Goal: Transaction & Acquisition: Obtain resource

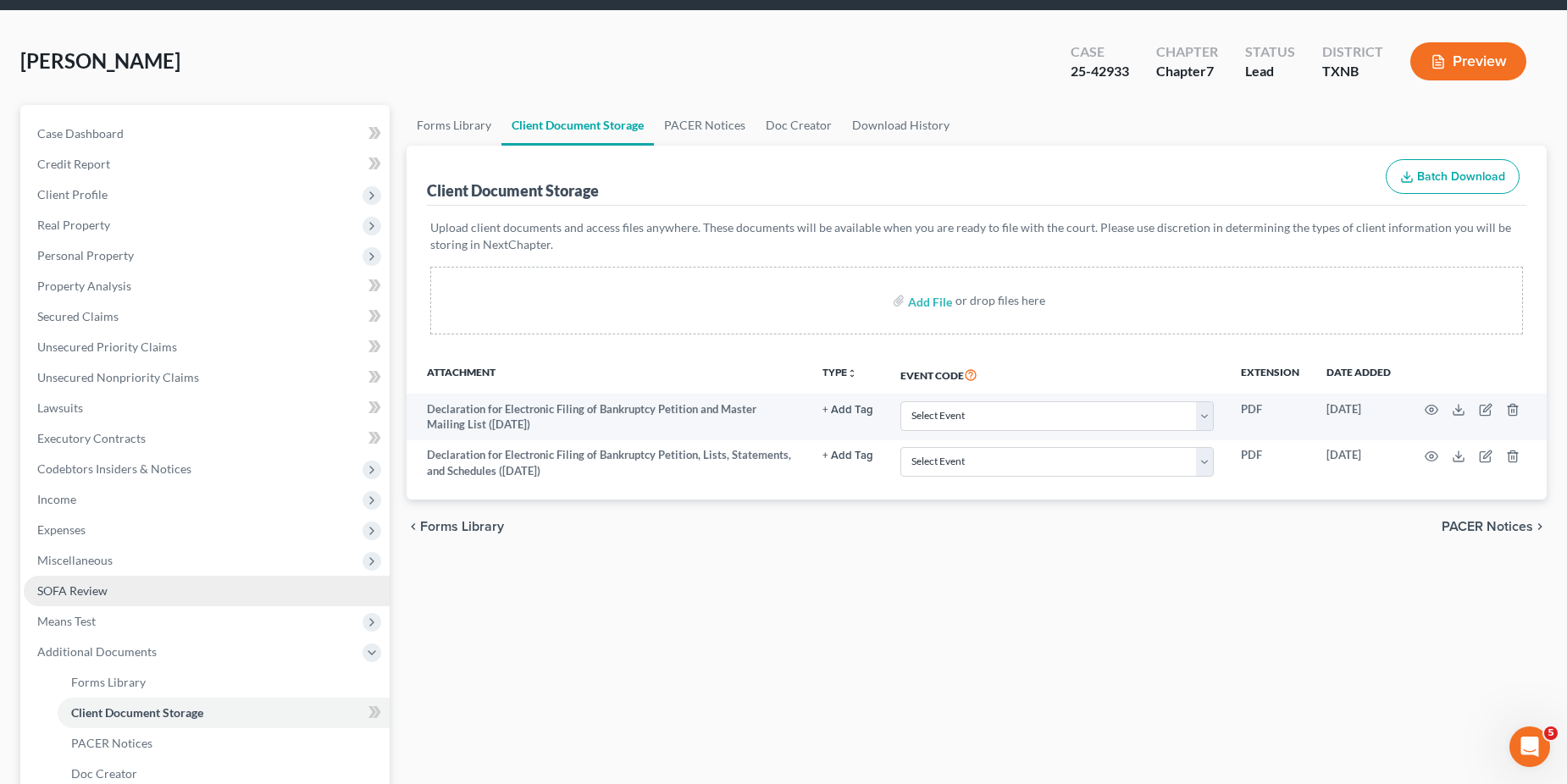
scroll to position [269, 0]
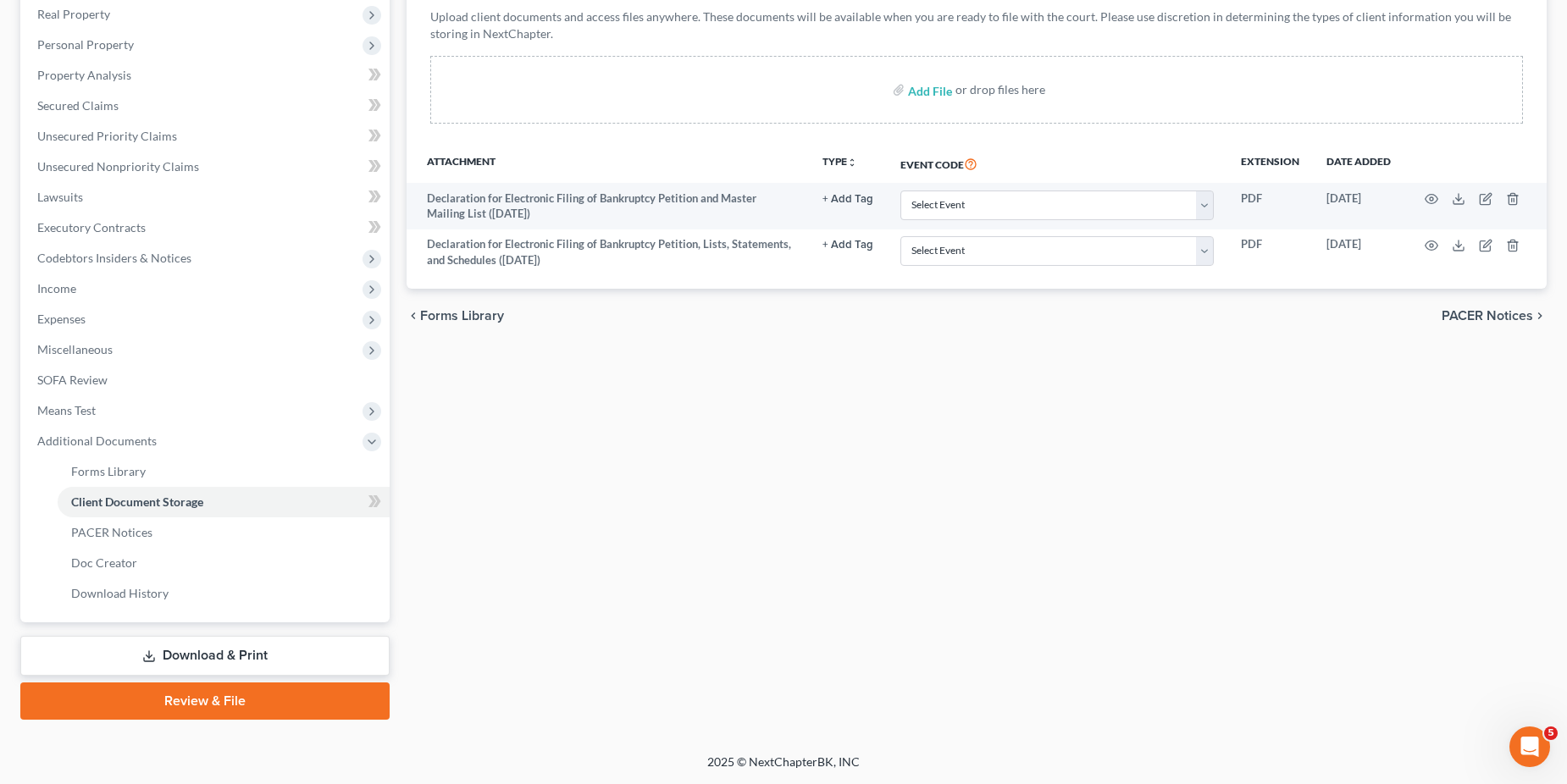
click at [157, 657] on link "Download & Print" at bounding box center [205, 656] width 369 height 40
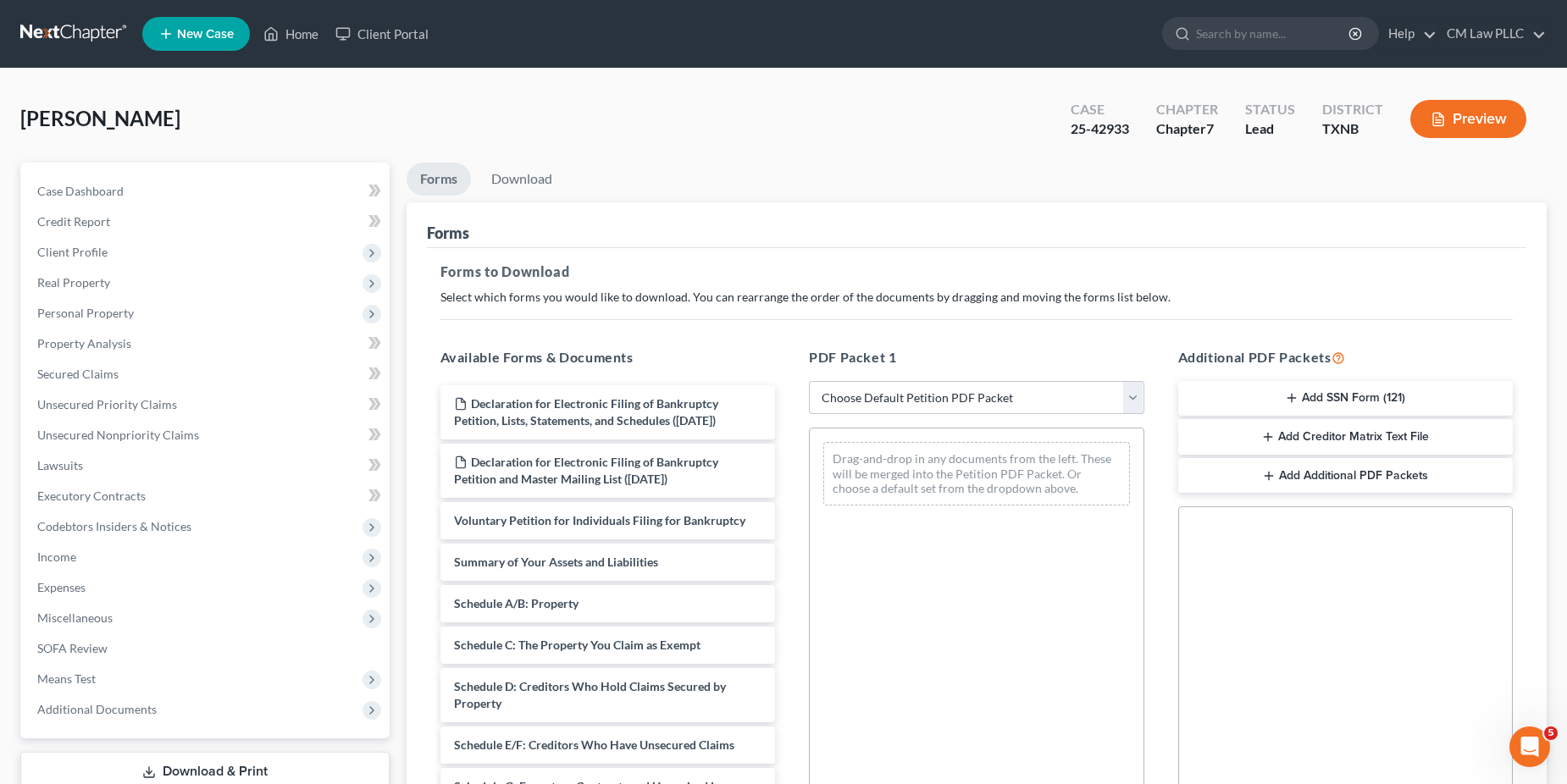
click at [1141, 395] on select "Choose Default Petition PDF Packet Complete Bankruptcy Petition (all forms and …" at bounding box center [977, 398] width 336 height 34
select select "0"
click at [809, 381] on select "Choose Default Petition PDF Packet Complete Bankruptcy Petition (all forms and …" at bounding box center [977, 398] width 336 height 34
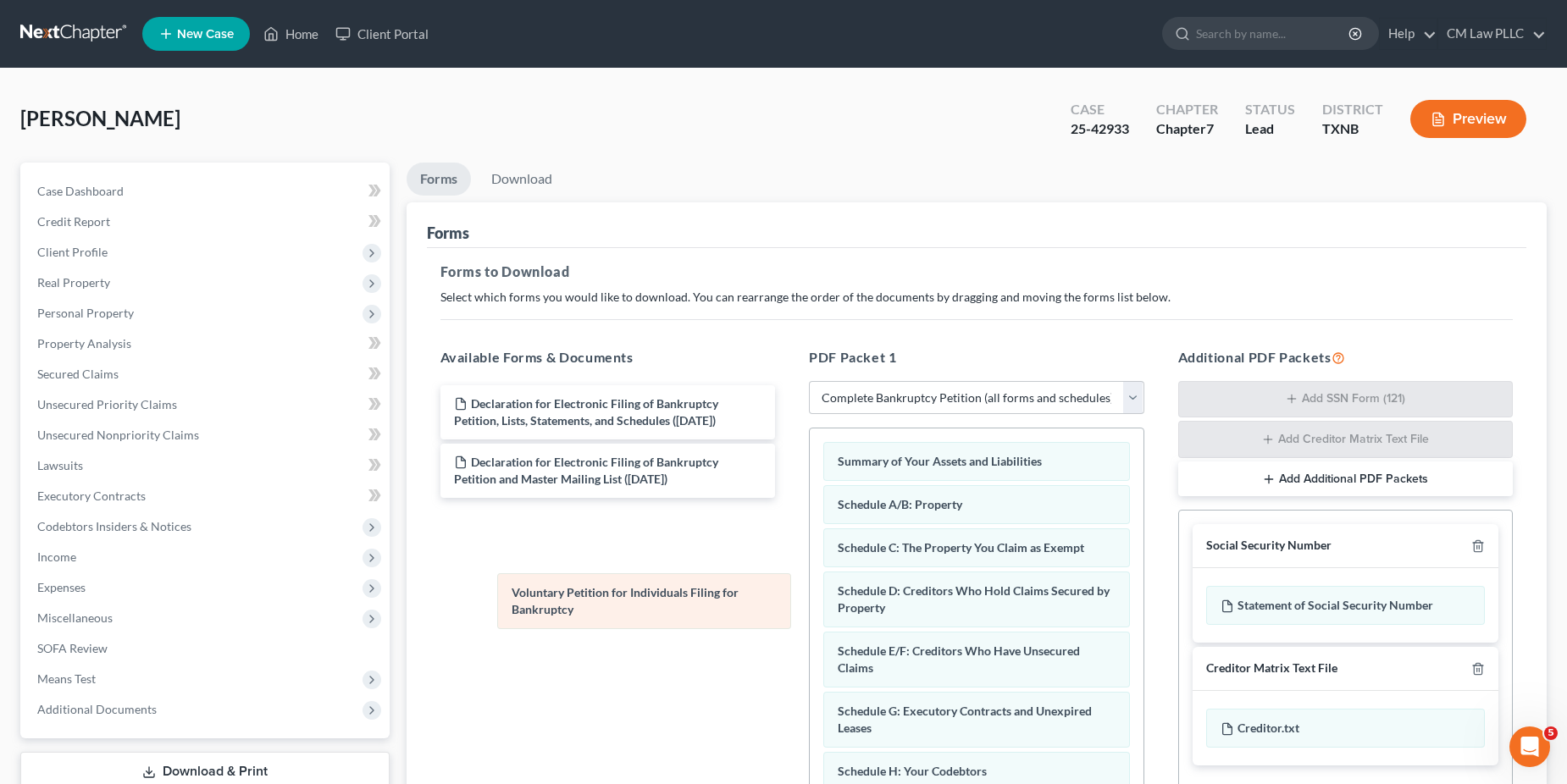
drag, startPoint x: 958, startPoint y: 456, endPoint x: 632, endPoint y: 586, distance: 351.0
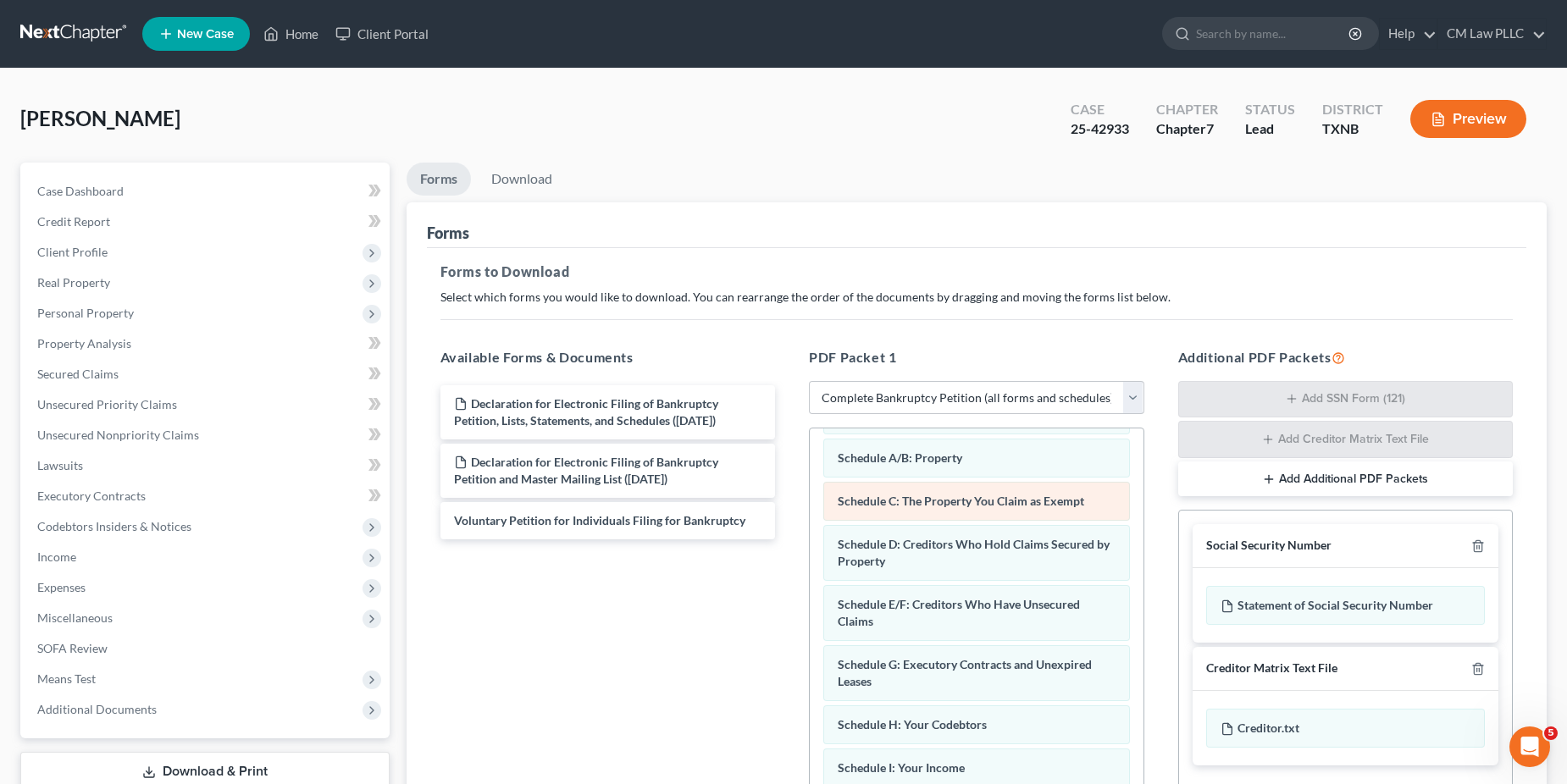
scroll to position [254, 0]
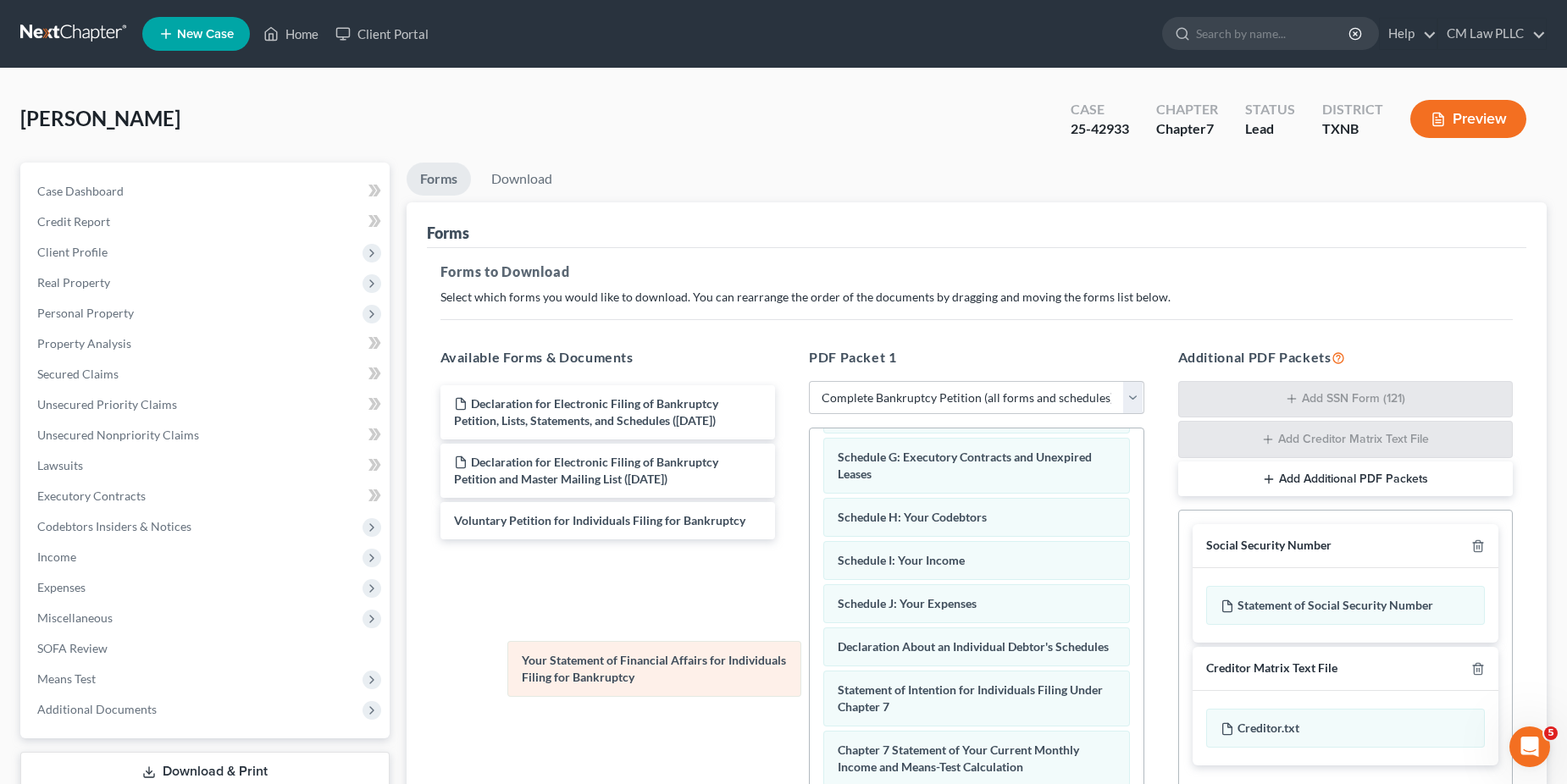
drag, startPoint x: 945, startPoint y: 715, endPoint x: 624, endPoint y: 666, distance: 324.7
click at [810, 665] on div "Your Statement of Financial Affairs for Individuals Filing for Bankruptcy Summa…" at bounding box center [977, 637] width 334 height 926
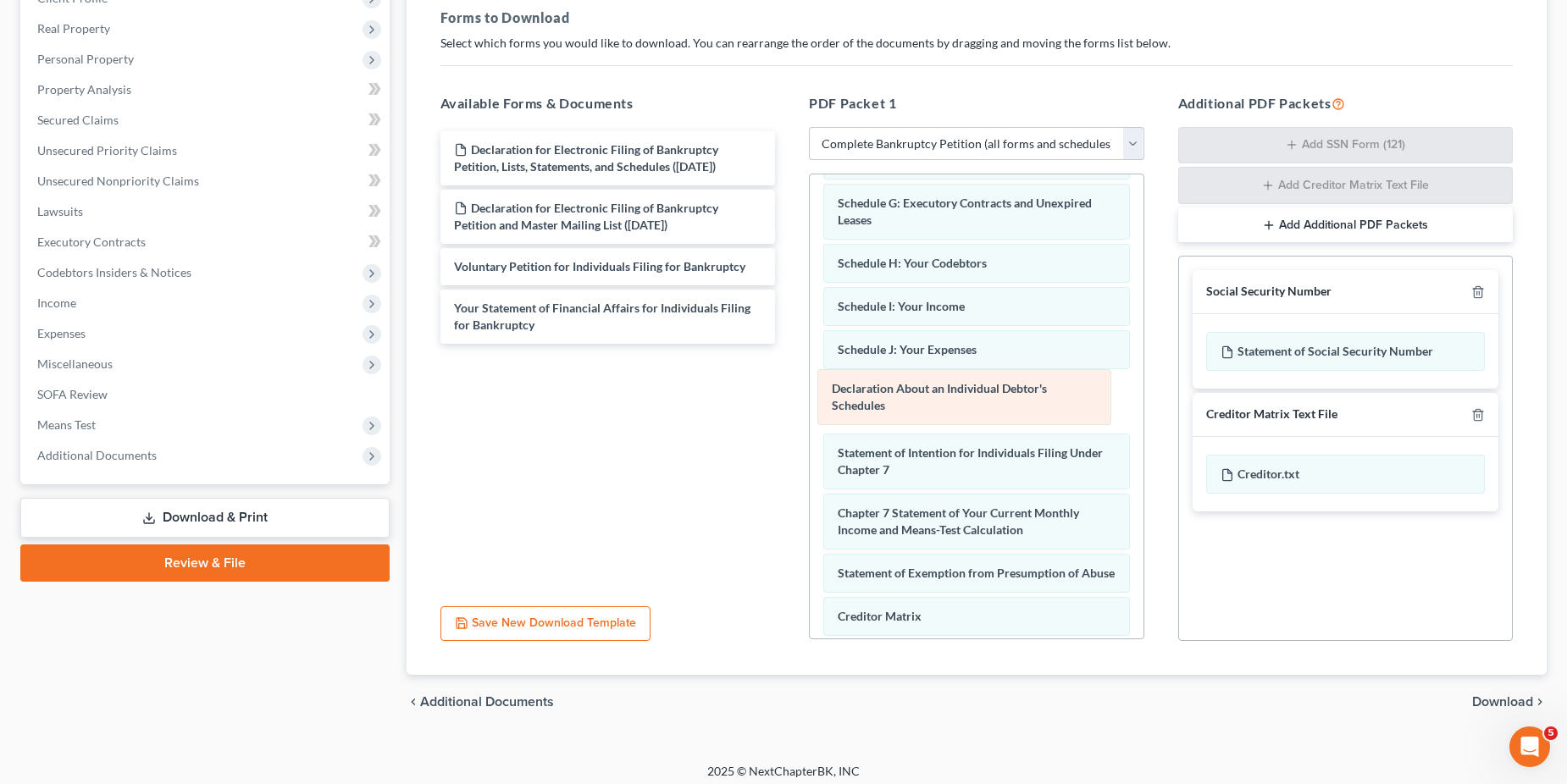
click at [917, 399] on div "Declaration About an Individual Debtor's Schedules Summary of Your Assets and L…" at bounding box center [977, 392] width 334 height 943
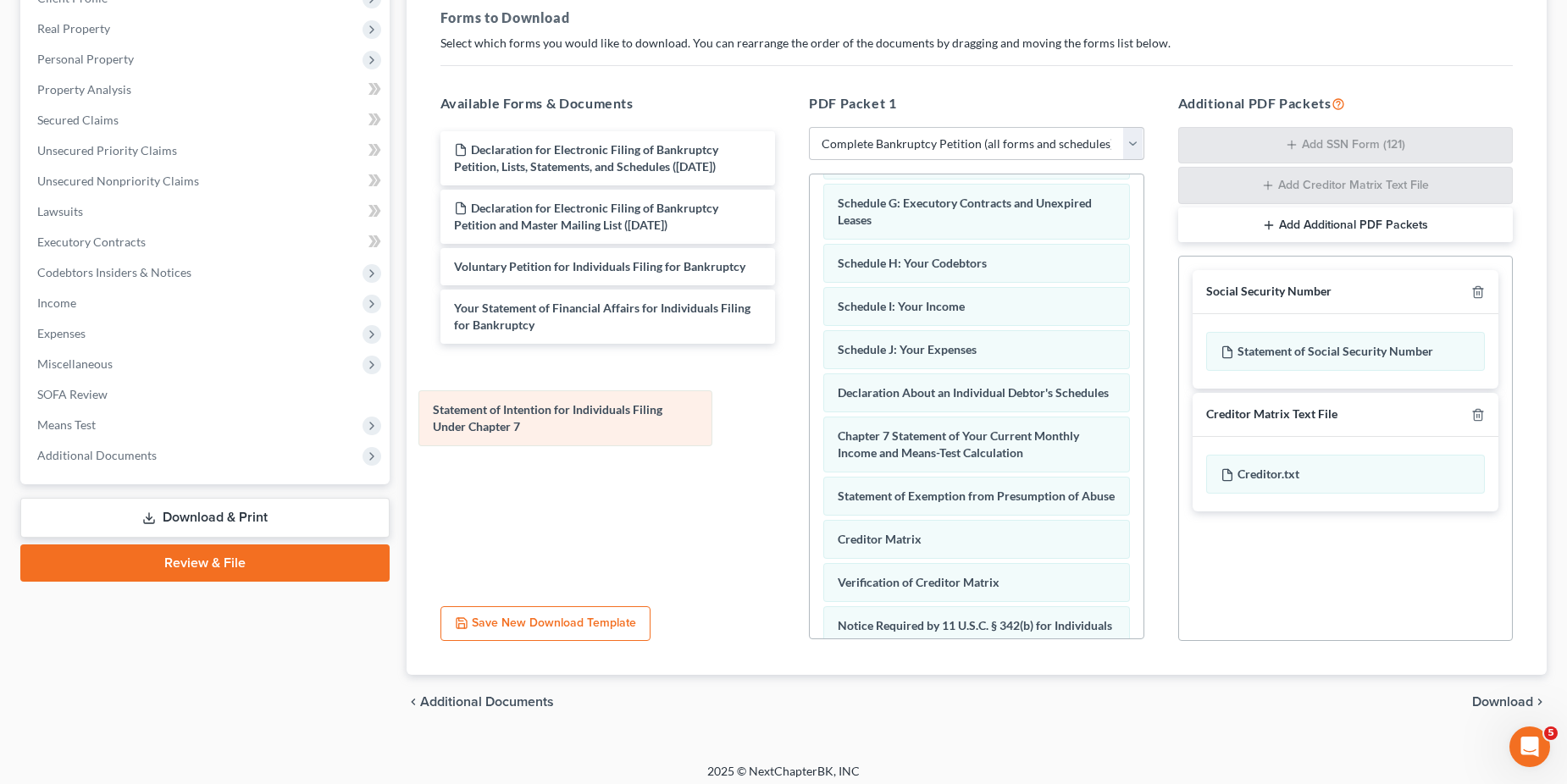
drag, startPoint x: 938, startPoint y: 460, endPoint x: 570, endPoint y: 434, distance: 368.9
click at [810, 416] on div "Statement of Intention for Individuals Filing Under Chapter 7 Summary of Your A…" at bounding box center [977, 354] width 334 height 867
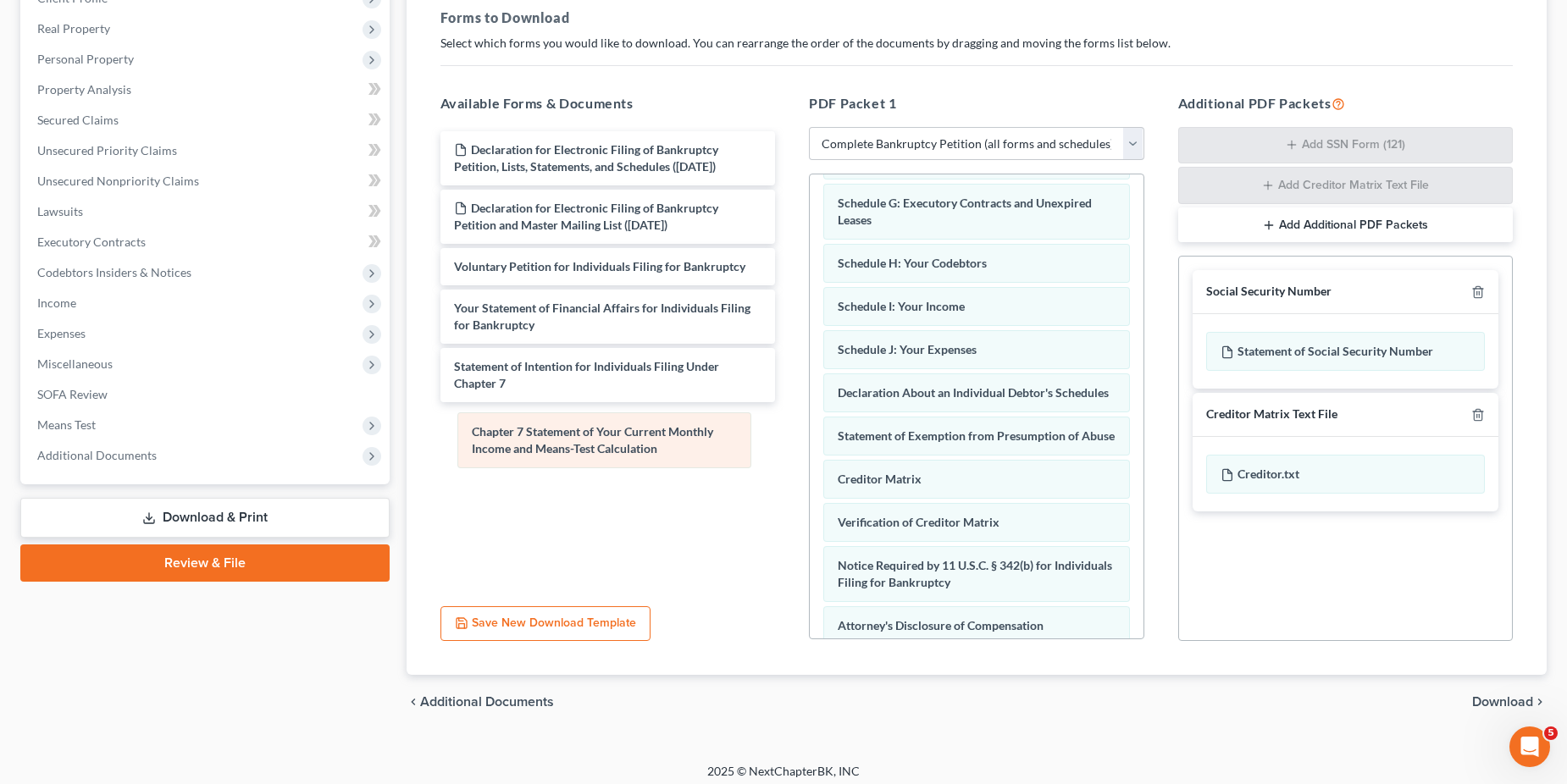
drag, startPoint x: 970, startPoint y: 464, endPoint x: 602, endPoint y: 450, distance: 368.3
click at [810, 432] on div "Chapter 7 Statement of Your Current Monthly Income and Means-Test Calculation S…" at bounding box center [977, 324] width 334 height 806
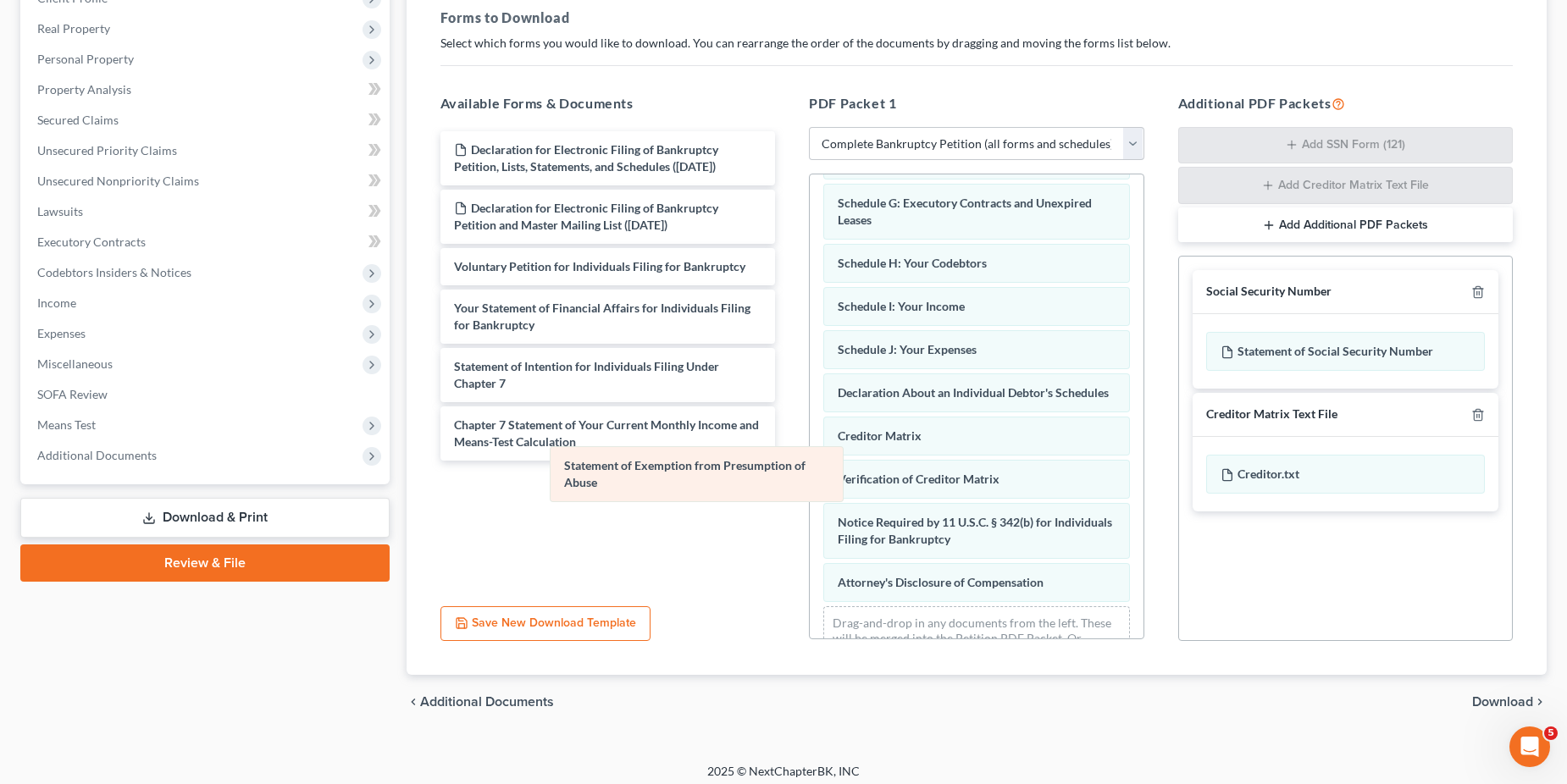
drag, startPoint x: 897, startPoint y: 458, endPoint x: 605, endPoint y: 481, distance: 292.9
click at [810, 479] on div "Statement of Exemption from Presumption of Abuse Summary of Your Assets and Lia…" at bounding box center [977, 302] width 334 height 763
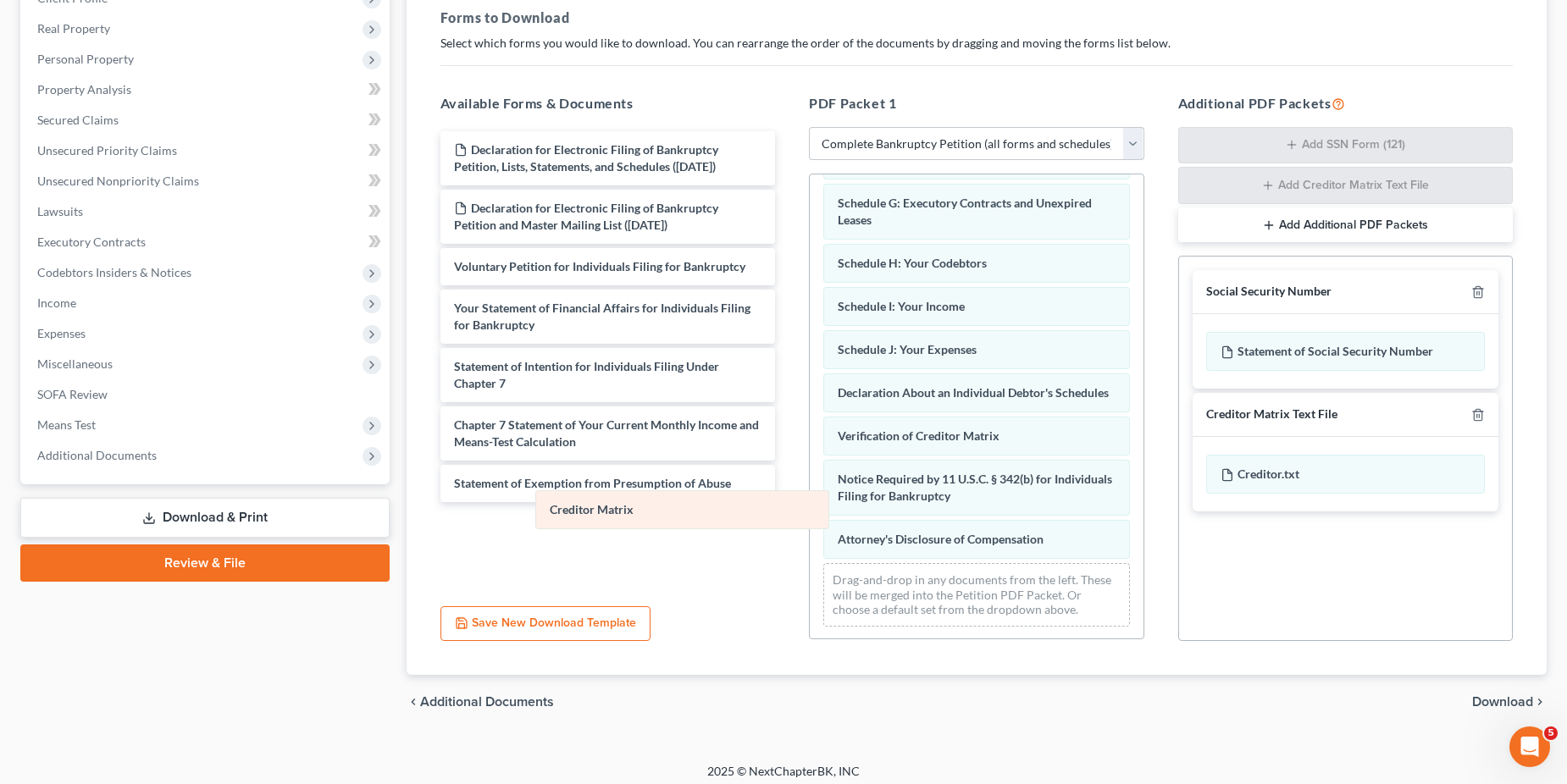
drag, startPoint x: 922, startPoint y: 458, endPoint x: 547, endPoint y: 524, distance: 380.8
click at [810, 524] on div "Creditor Matrix Summary of Your Assets and Liabilities Schedule A/B: Property S…" at bounding box center [977, 280] width 334 height 720
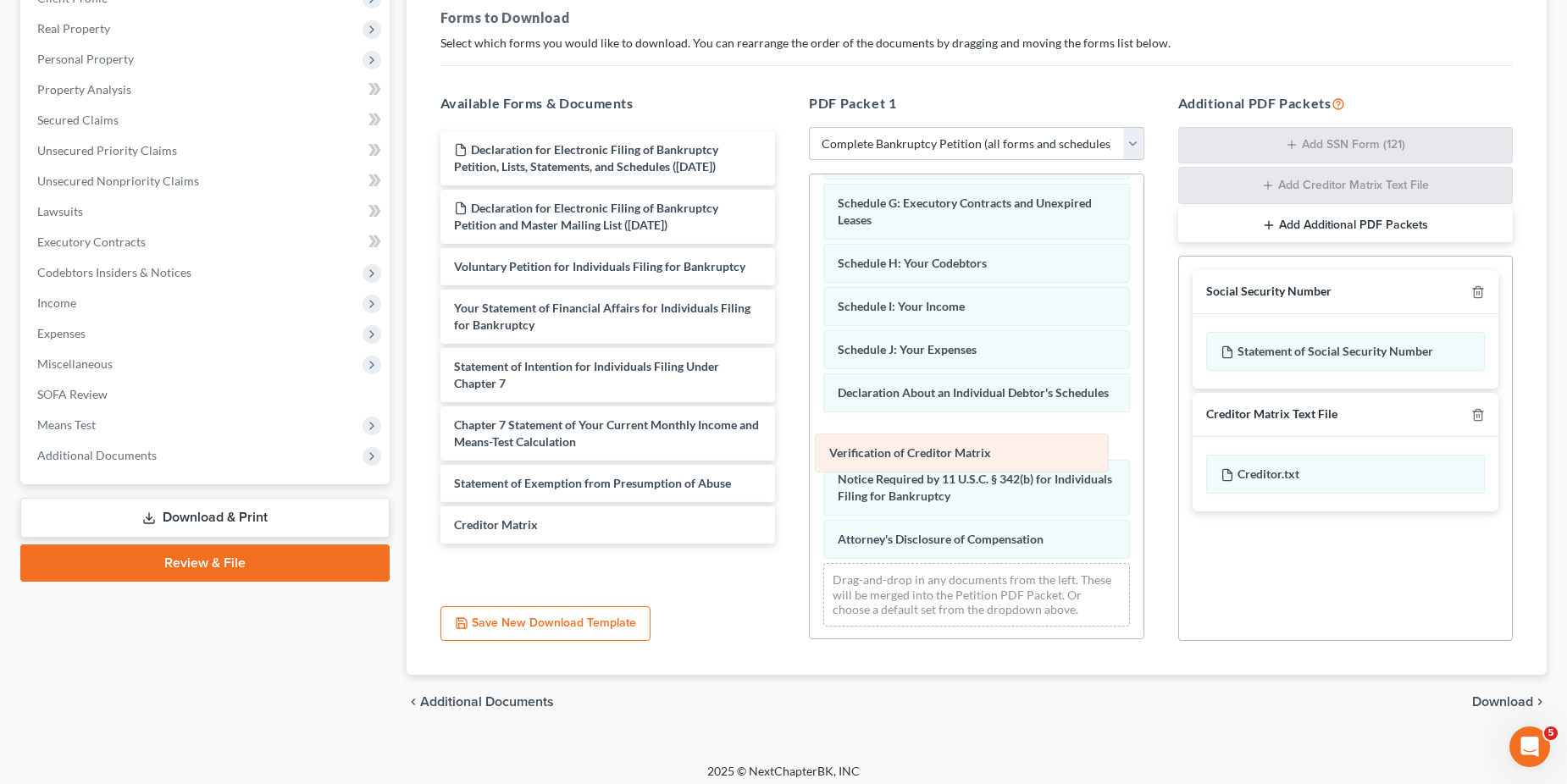
scroll to position [230, 0]
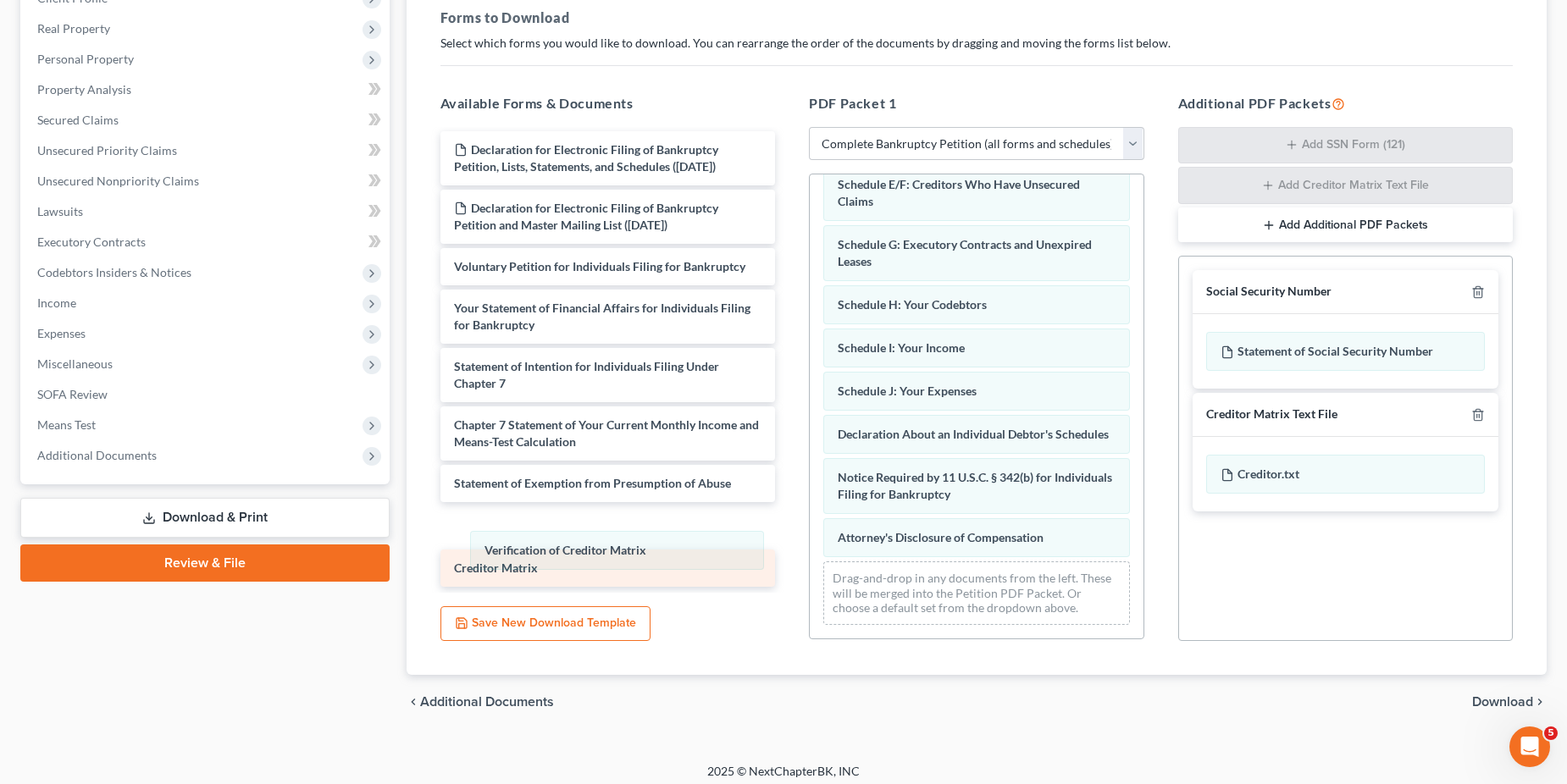
drag, startPoint x: 909, startPoint y: 462, endPoint x: 581, endPoint y: 551, distance: 339.9
click at [810, 558] on div "Verification of Creditor Matrix Summary of Your Assets and Liabilities Schedule…" at bounding box center [977, 300] width 334 height 676
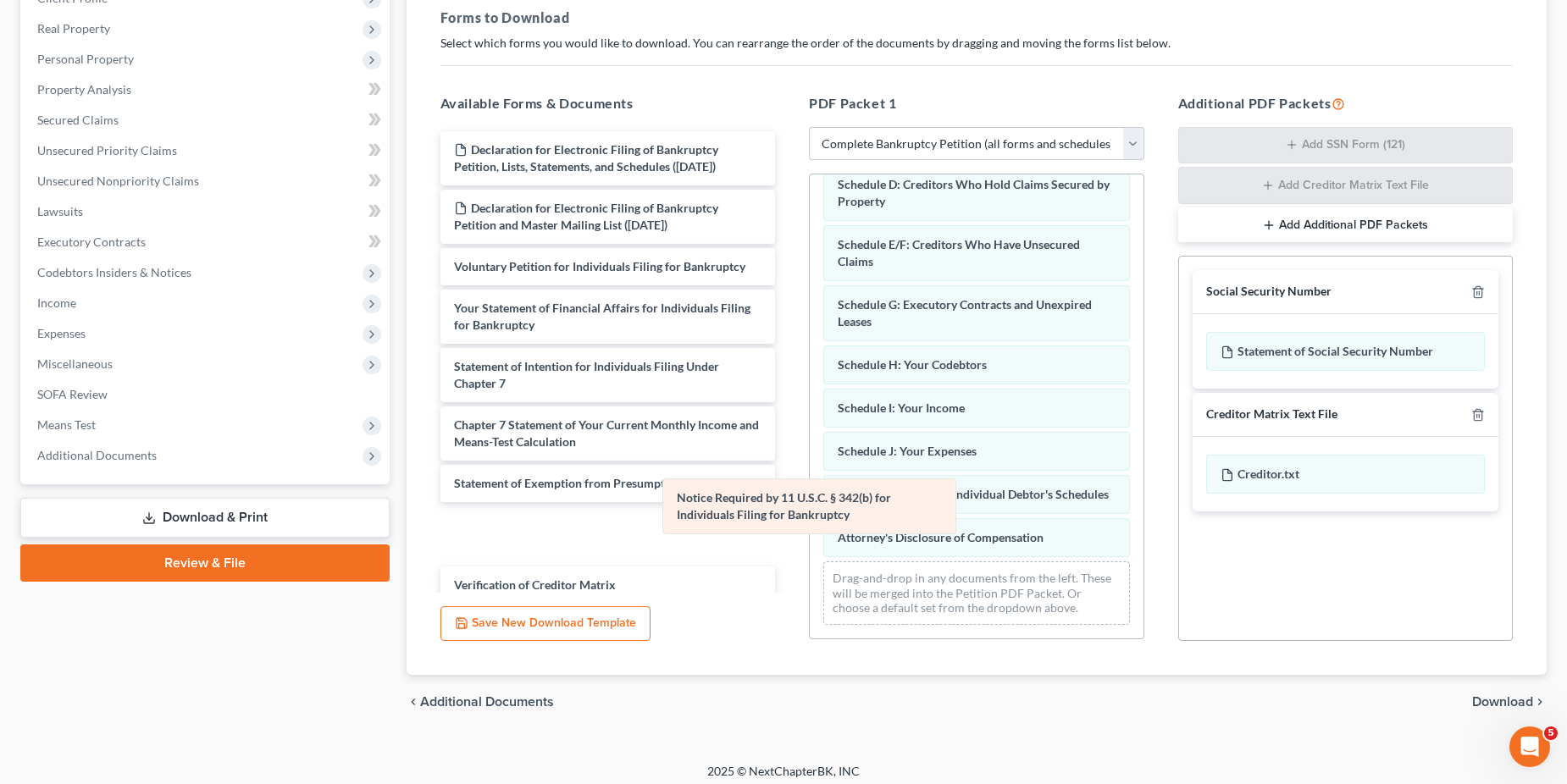
drag, startPoint x: 929, startPoint y: 479, endPoint x: 758, endPoint y: 512, distance: 174.2
click at [810, 520] on div "Notice Required by 11 U.S.C. § 342(b) for Individuals Filing for Bankruptcy Sum…" at bounding box center [977, 330] width 334 height 617
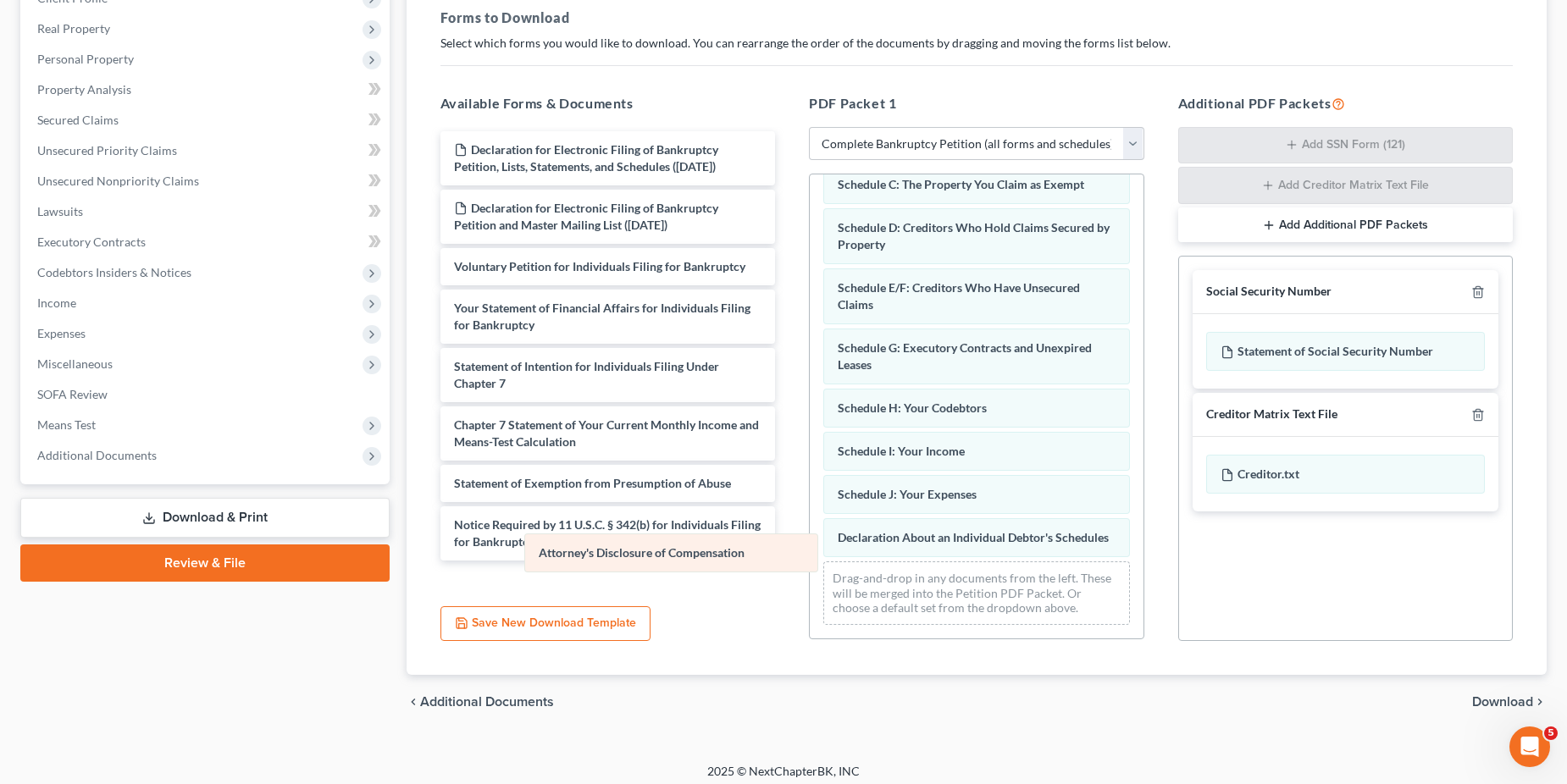
scroll to position [126, 0]
drag, startPoint x: 888, startPoint y: 529, endPoint x: 597, endPoint y: 541, distance: 291.2
click at [810, 545] on div "Attorney's Disclosure of Compensation Summary of Your Assets and Liabilities Sc…" at bounding box center [977, 352] width 334 height 573
click at [1497, 699] on span "Download" at bounding box center [1503, 701] width 61 height 13
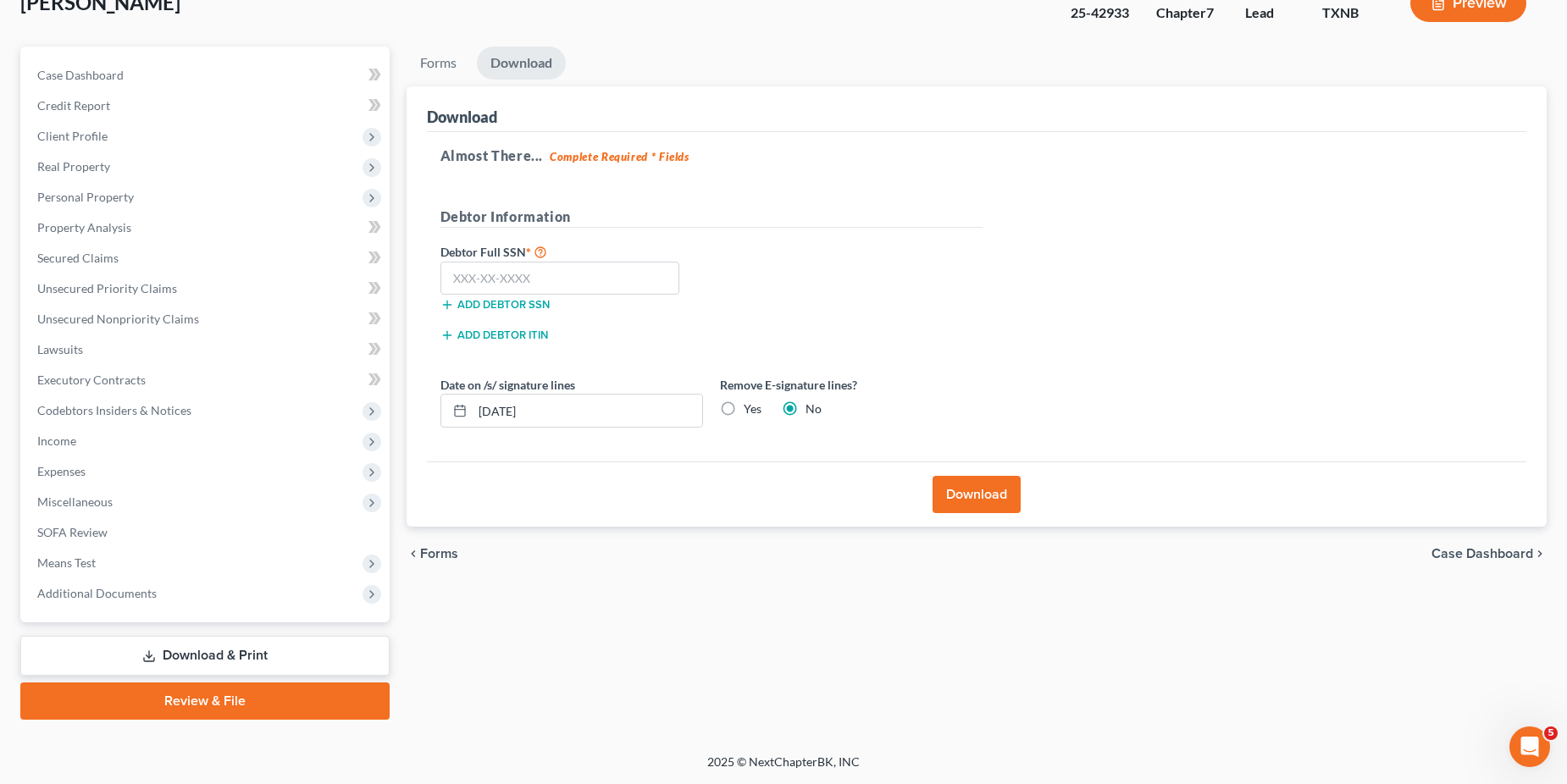
scroll to position [116, 0]
click at [976, 492] on button "Download" at bounding box center [977, 495] width 88 height 37
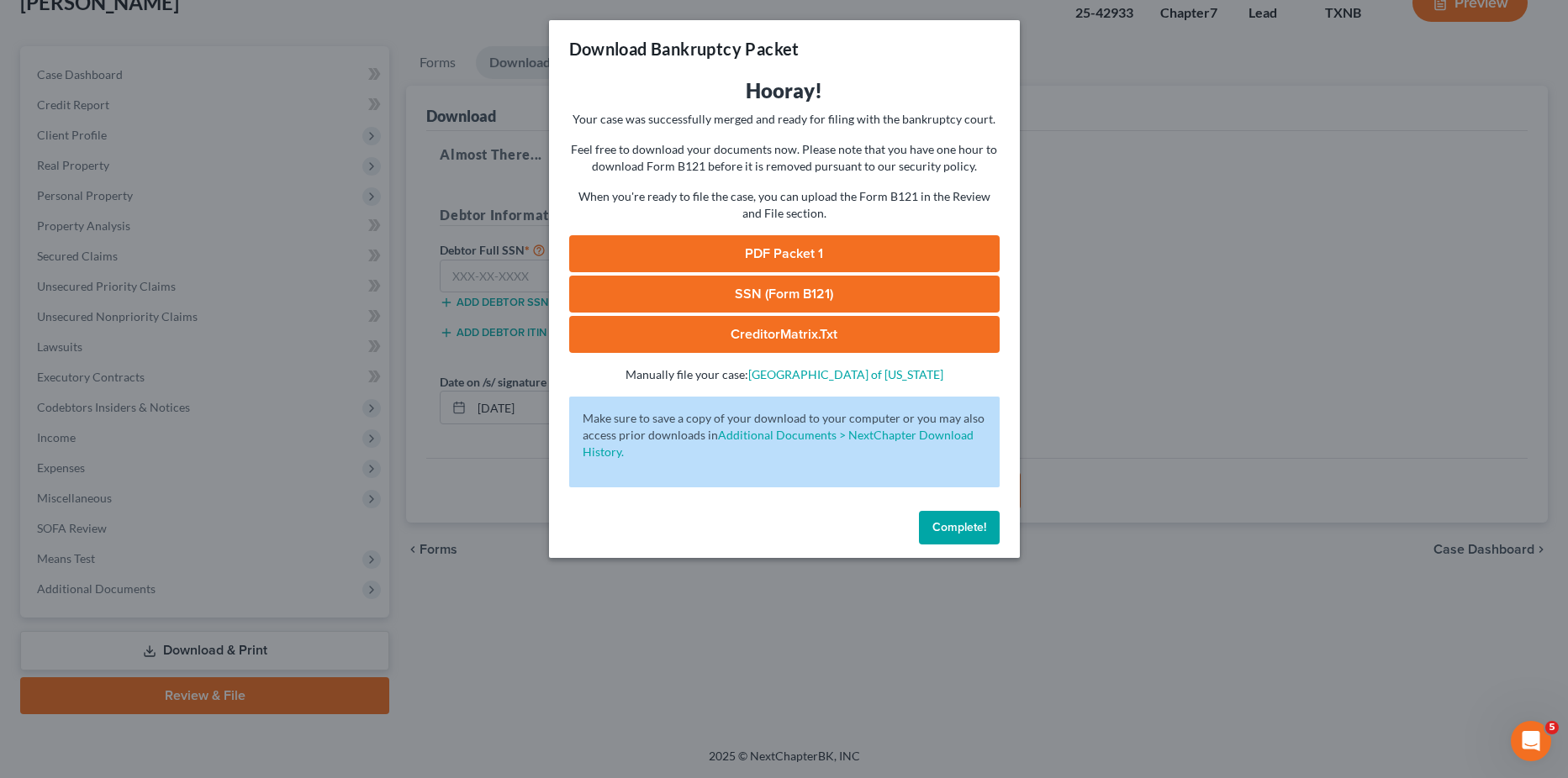
click at [791, 251] on link "PDF Packet 1" at bounding box center [784, 253] width 430 height 37
drag, startPoint x: 951, startPoint y: 532, endPoint x: 807, endPoint y: 523, distance: 144.3
click at [951, 532] on span "Complete!" at bounding box center [958, 527] width 54 height 14
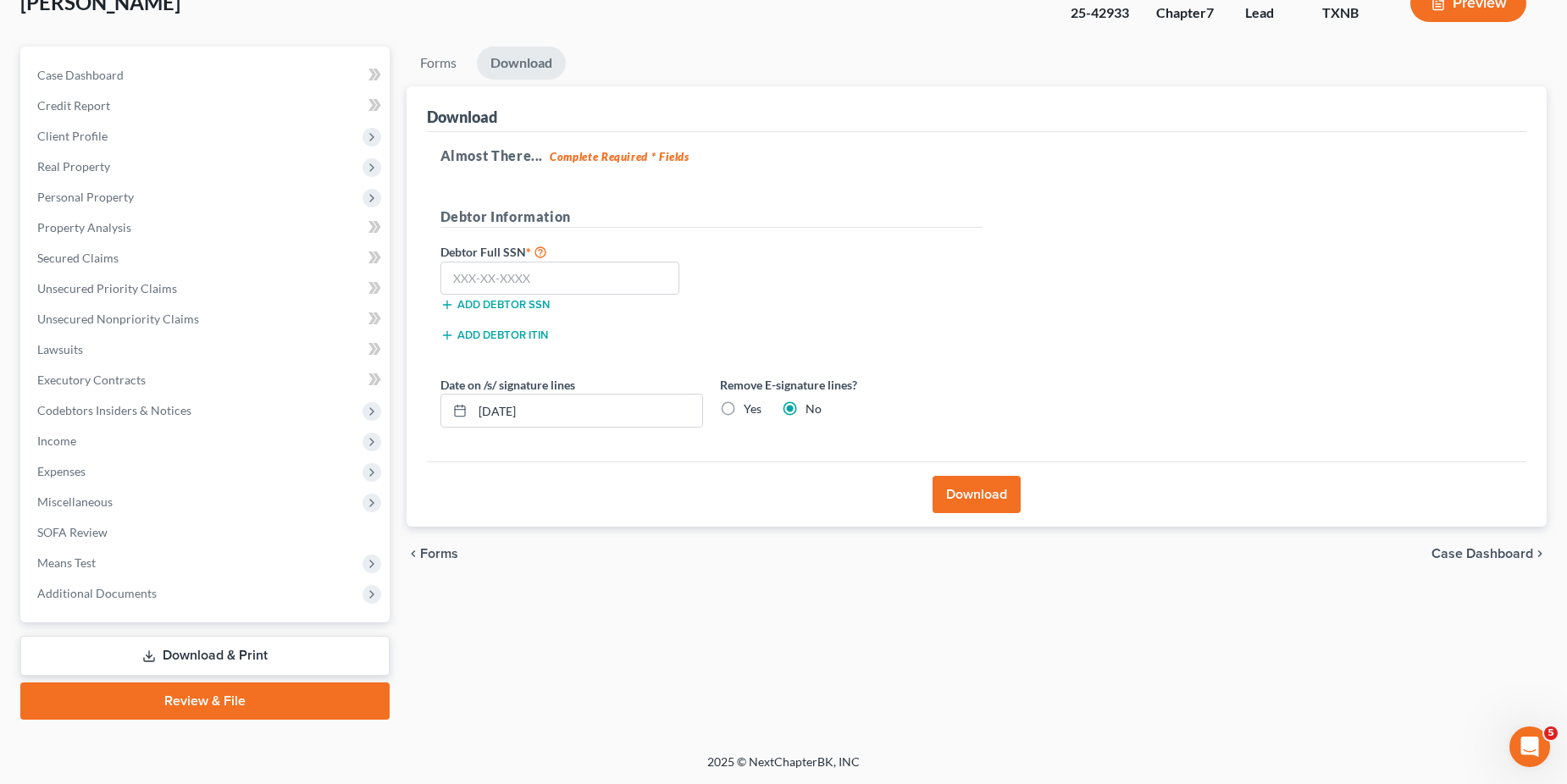
click at [174, 659] on link "Download & Print" at bounding box center [205, 656] width 369 height 40
drag, startPoint x: 203, startPoint y: 654, endPoint x: 428, endPoint y: 575, distance: 238.5
click at [206, 652] on link "Download & Print" at bounding box center [205, 656] width 369 height 40
drag, startPoint x: 427, startPoint y: 62, endPoint x: 518, endPoint y: 102, distance: 99.4
click at [429, 62] on link "Forms" at bounding box center [438, 62] width 63 height 33
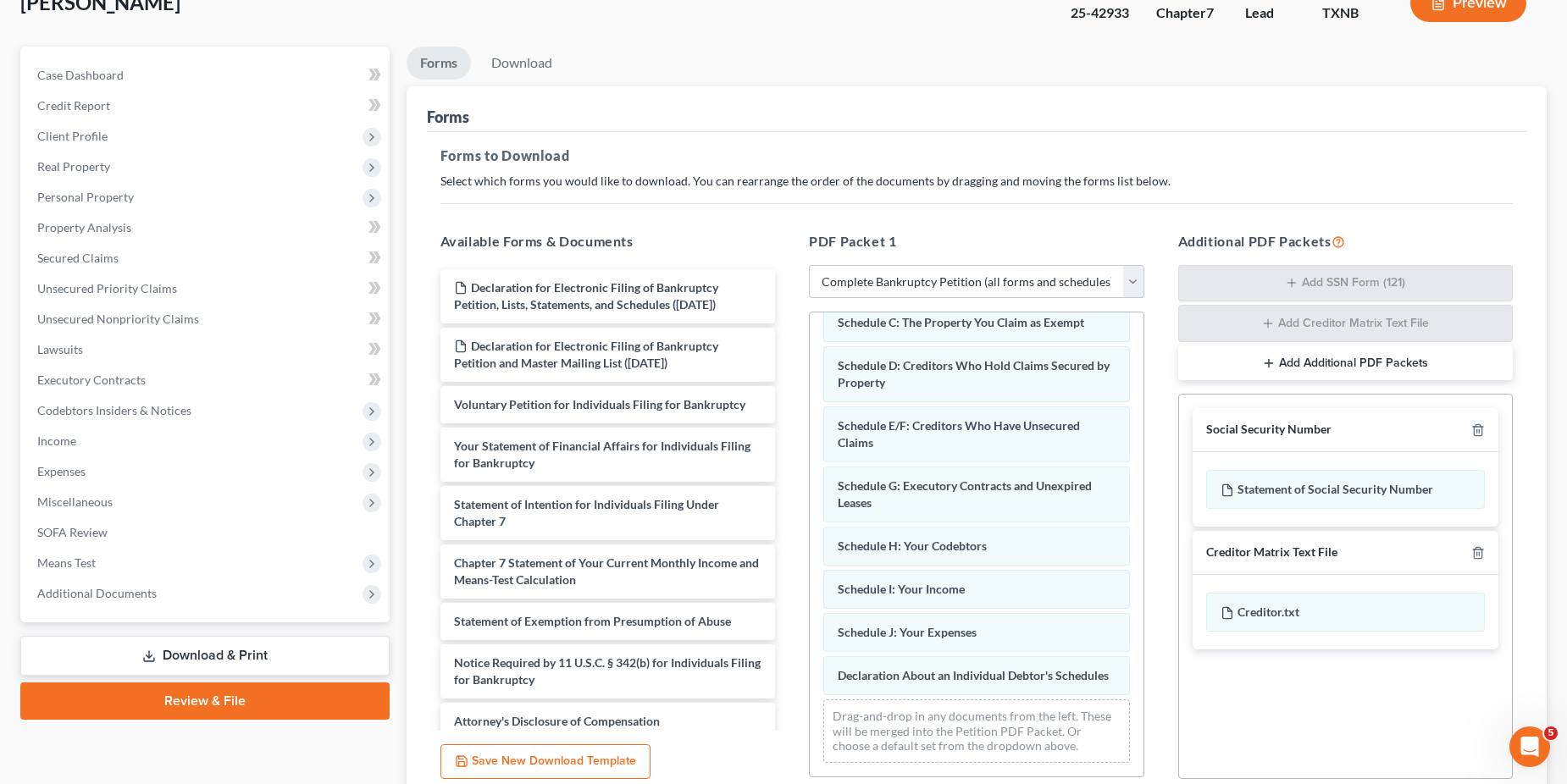
click at [1129, 285] on select "Choose Default Petition PDF Packet Complete Bankruptcy Petition (all forms and …" at bounding box center [977, 282] width 336 height 34
select select
click at [809, 265] on select "Choose Default Petition PDF Packet Complete Bankruptcy Petition (all forms and …" at bounding box center [977, 282] width 336 height 34
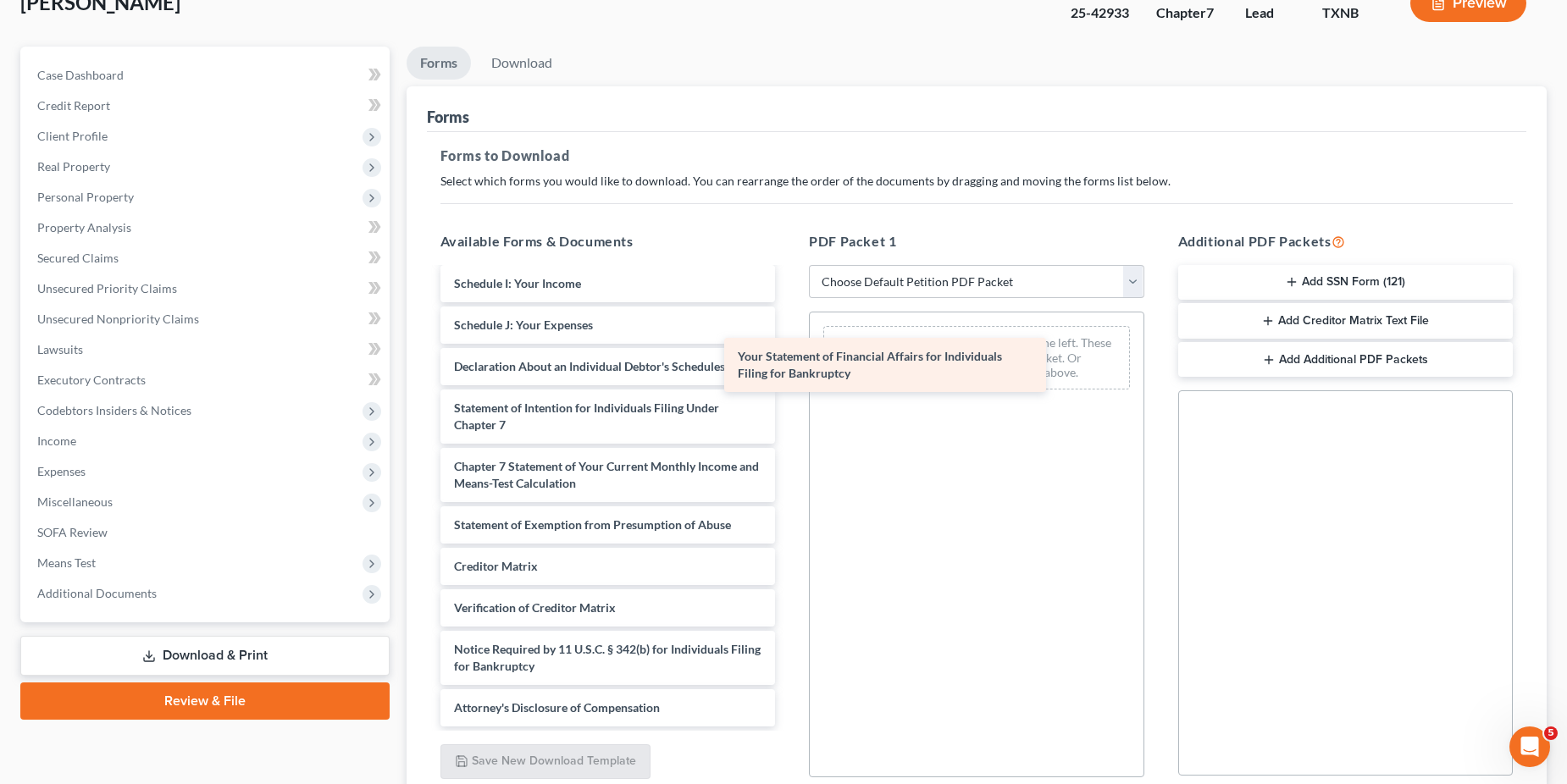
scroll to position [470, 0]
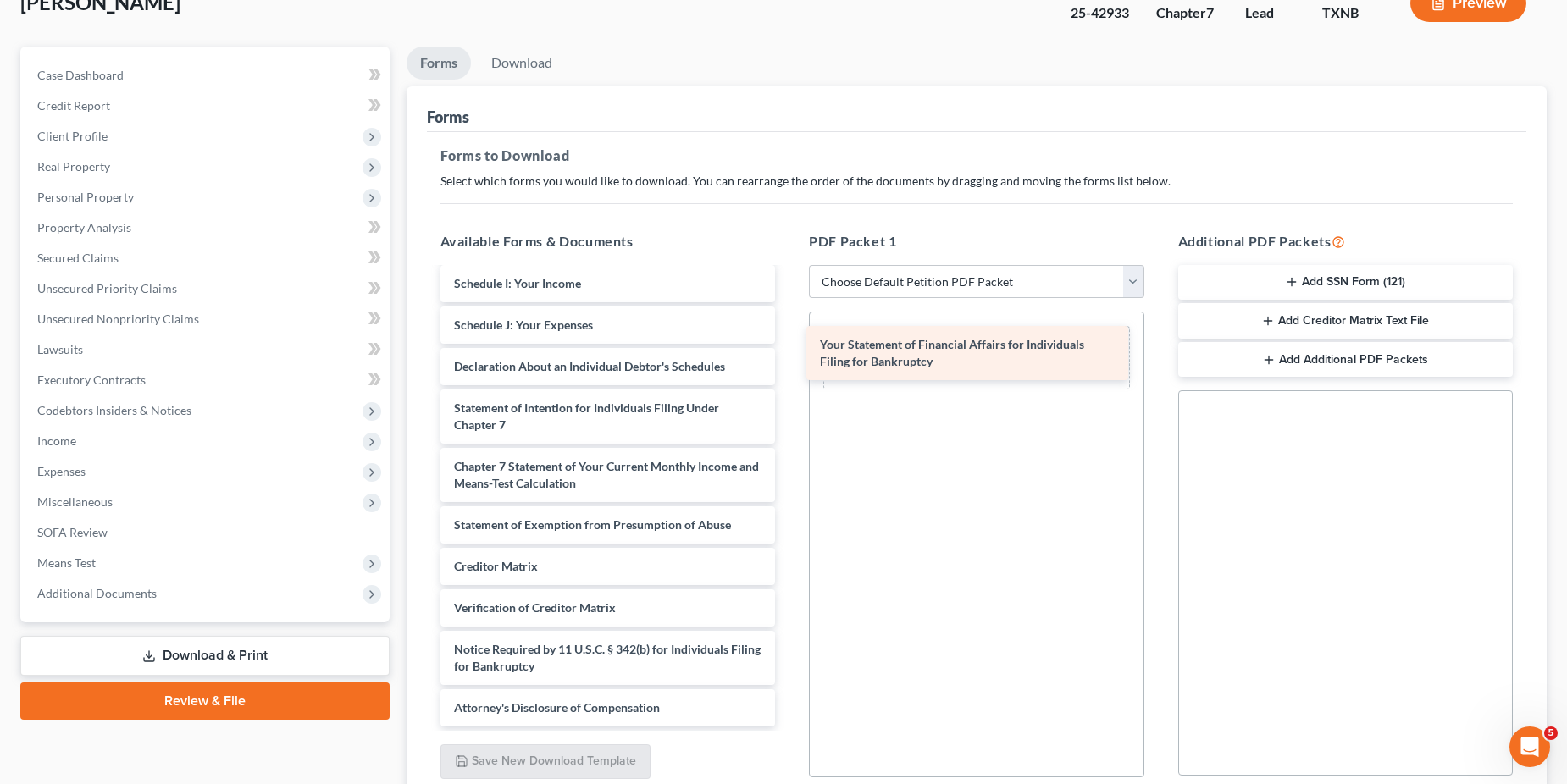
drag, startPoint x: 516, startPoint y: 382, endPoint x: 886, endPoint y: 356, distance: 370.9
click at [790, 356] on div "Your Statement of Financial Affairs for Individuals Filing for Bankruptcy Decla…" at bounding box center [608, 263] width 362 height 927
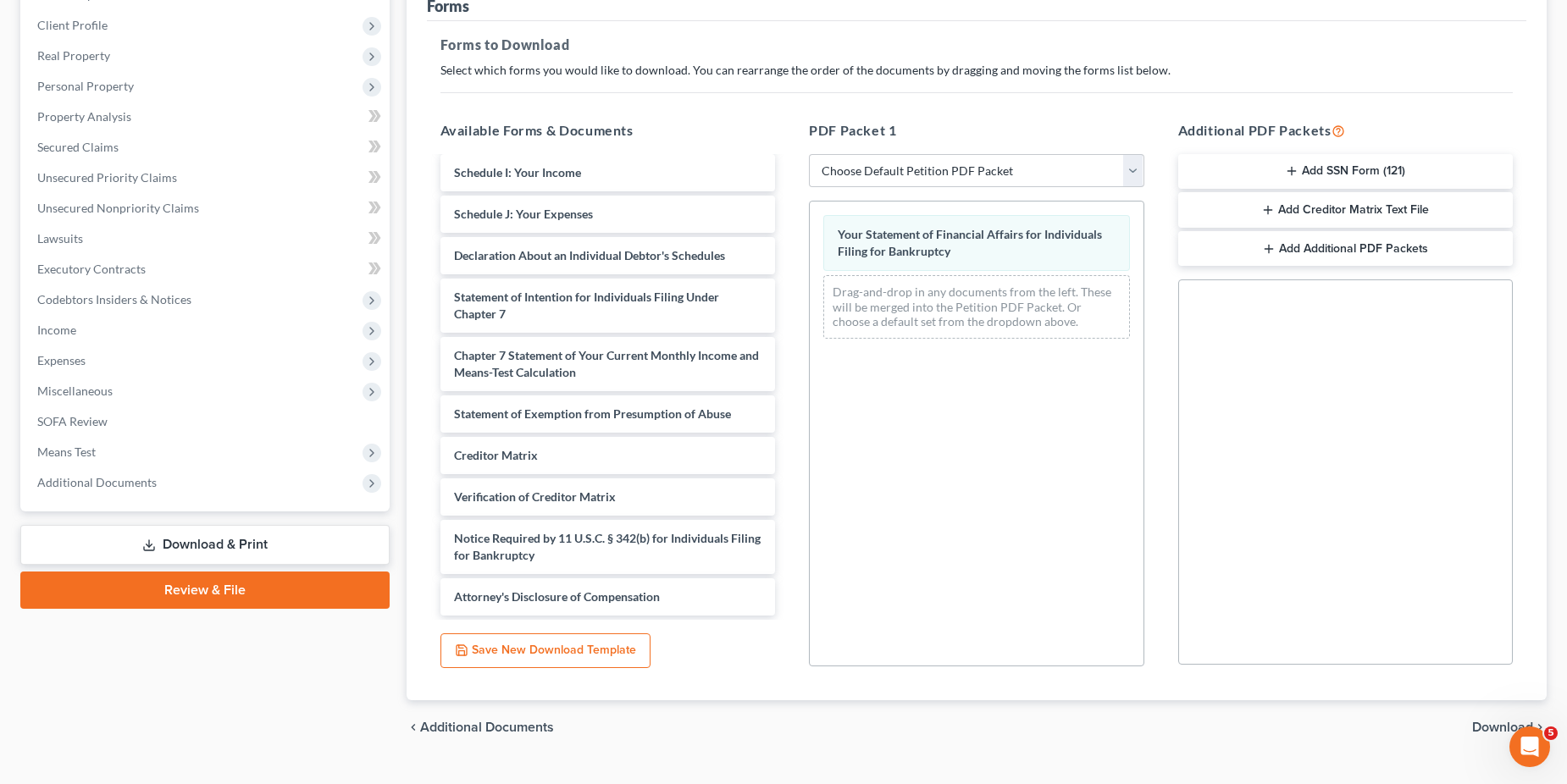
scroll to position [262, 0]
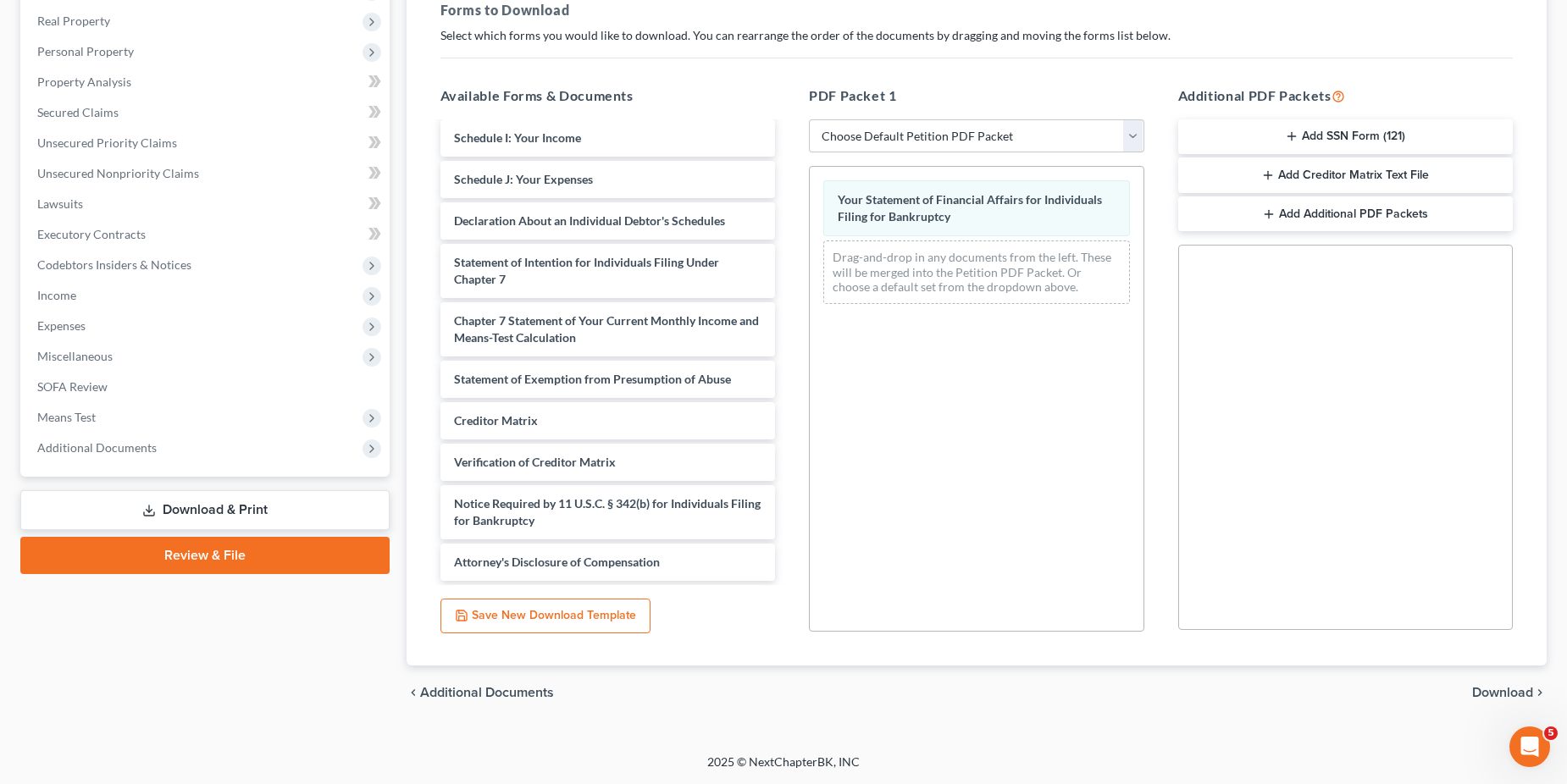
click at [1491, 691] on span "Download" at bounding box center [1503, 692] width 61 height 13
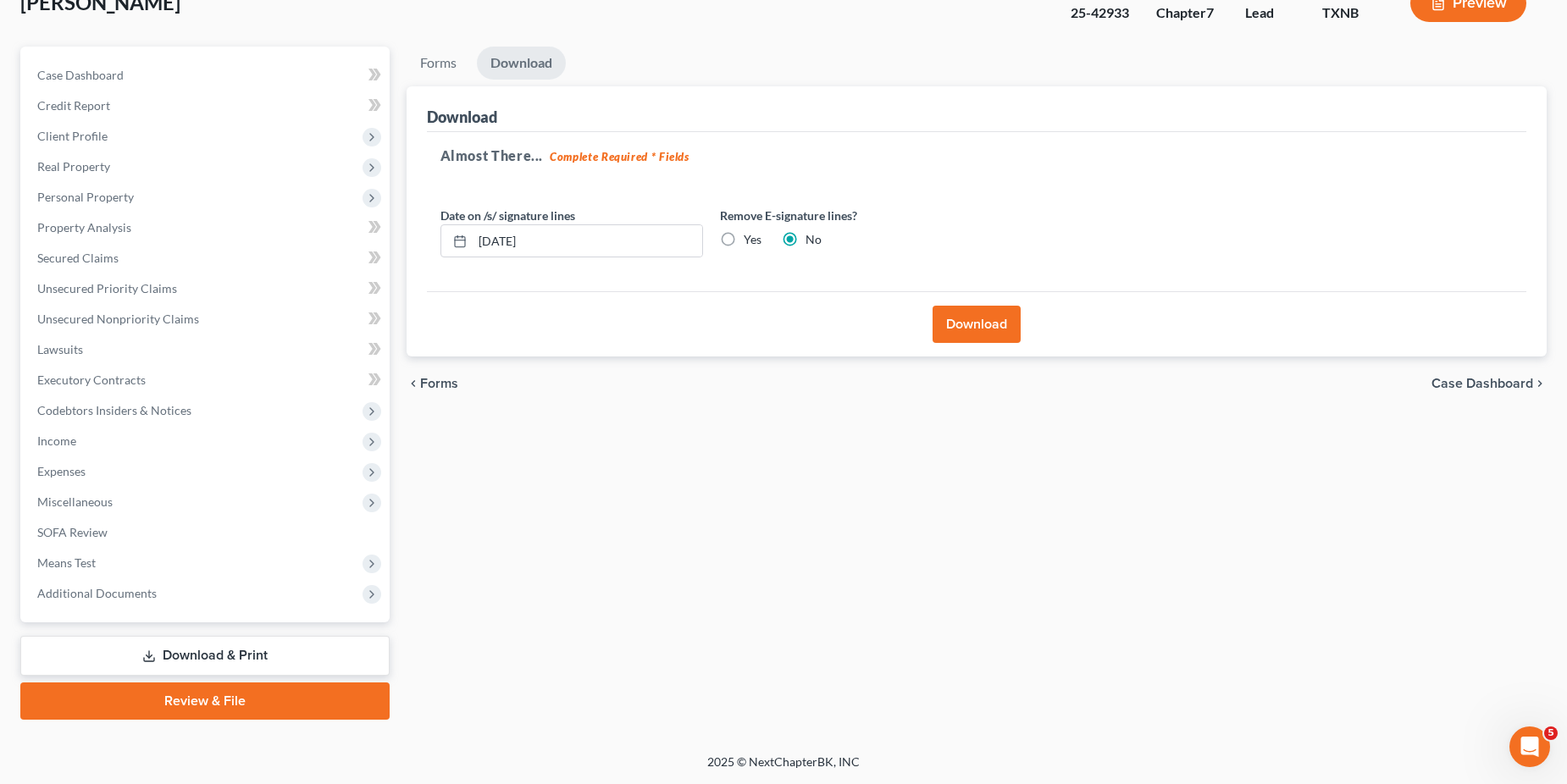
scroll to position [116, 0]
click at [974, 322] on button "Download" at bounding box center [977, 325] width 88 height 37
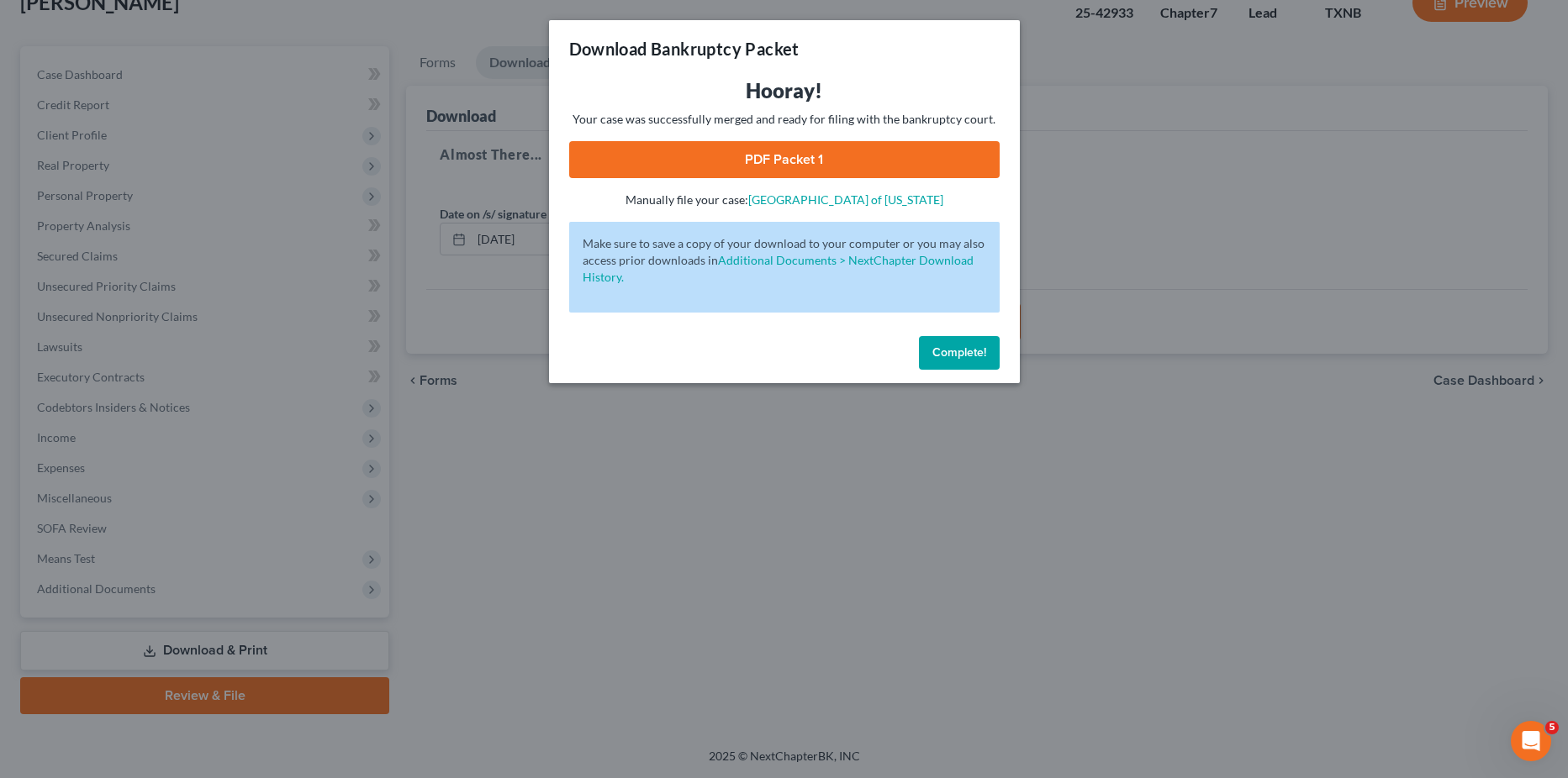
click at [775, 147] on link "PDF Packet 1" at bounding box center [784, 160] width 430 height 37
click at [948, 353] on span "Complete!" at bounding box center [958, 352] width 54 height 14
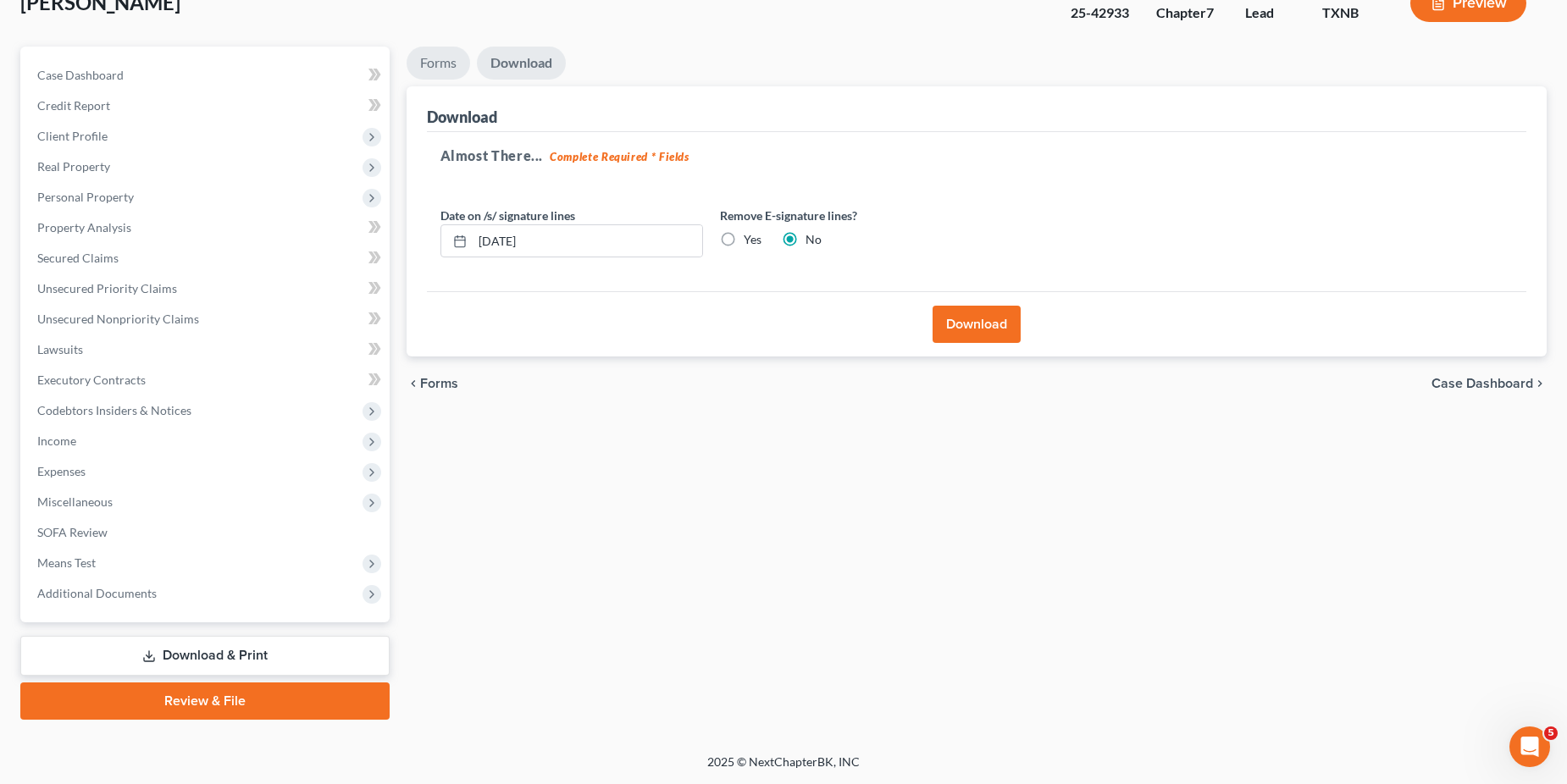
drag, startPoint x: 423, startPoint y: 63, endPoint x: 500, endPoint y: 149, distance: 115.4
click at [423, 63] on link "Forms" at bounding box center [438, 62] width 63 height 33
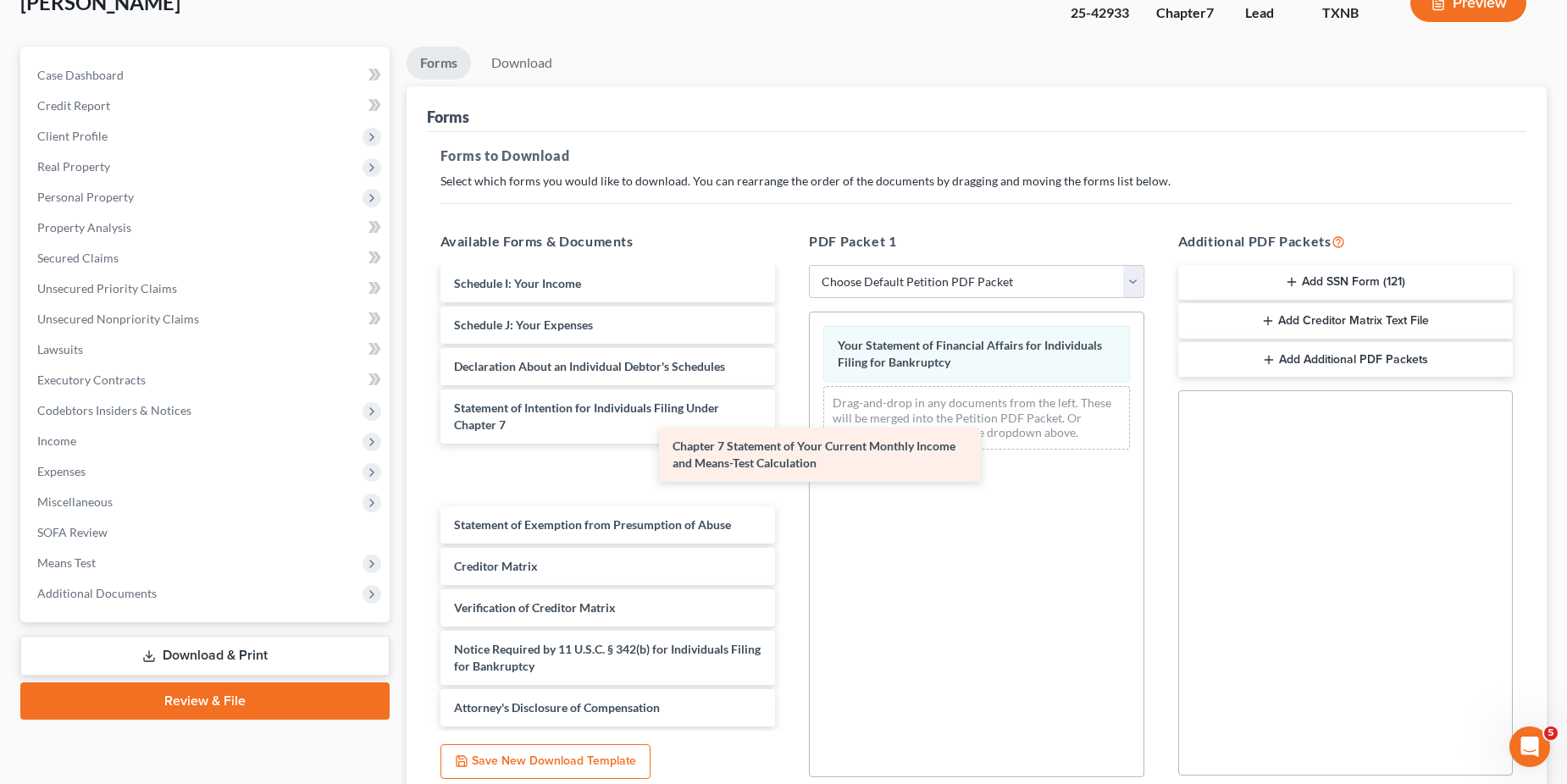
scroll to position [411, 0]
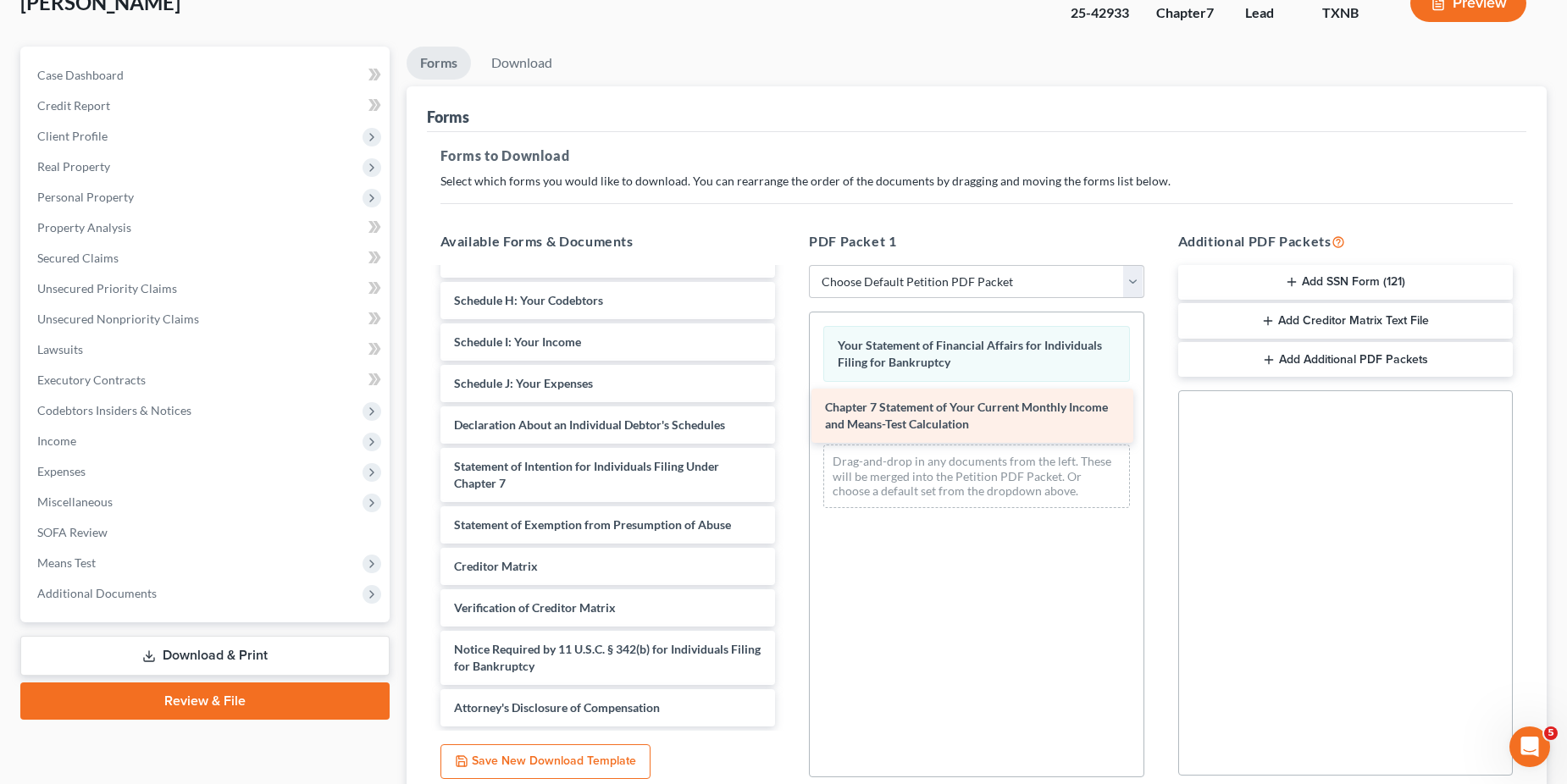
drag, startPoint x: 540, startPoint y: 469, endPoint x: 916, endPoint y: 408, distance: 380.9
click at [790, 408] on div "Chapter 7 Statement of Your Current Monthly Income and Means-Test Calculation D…" at bounding box center [608, 292] width 362 height 869
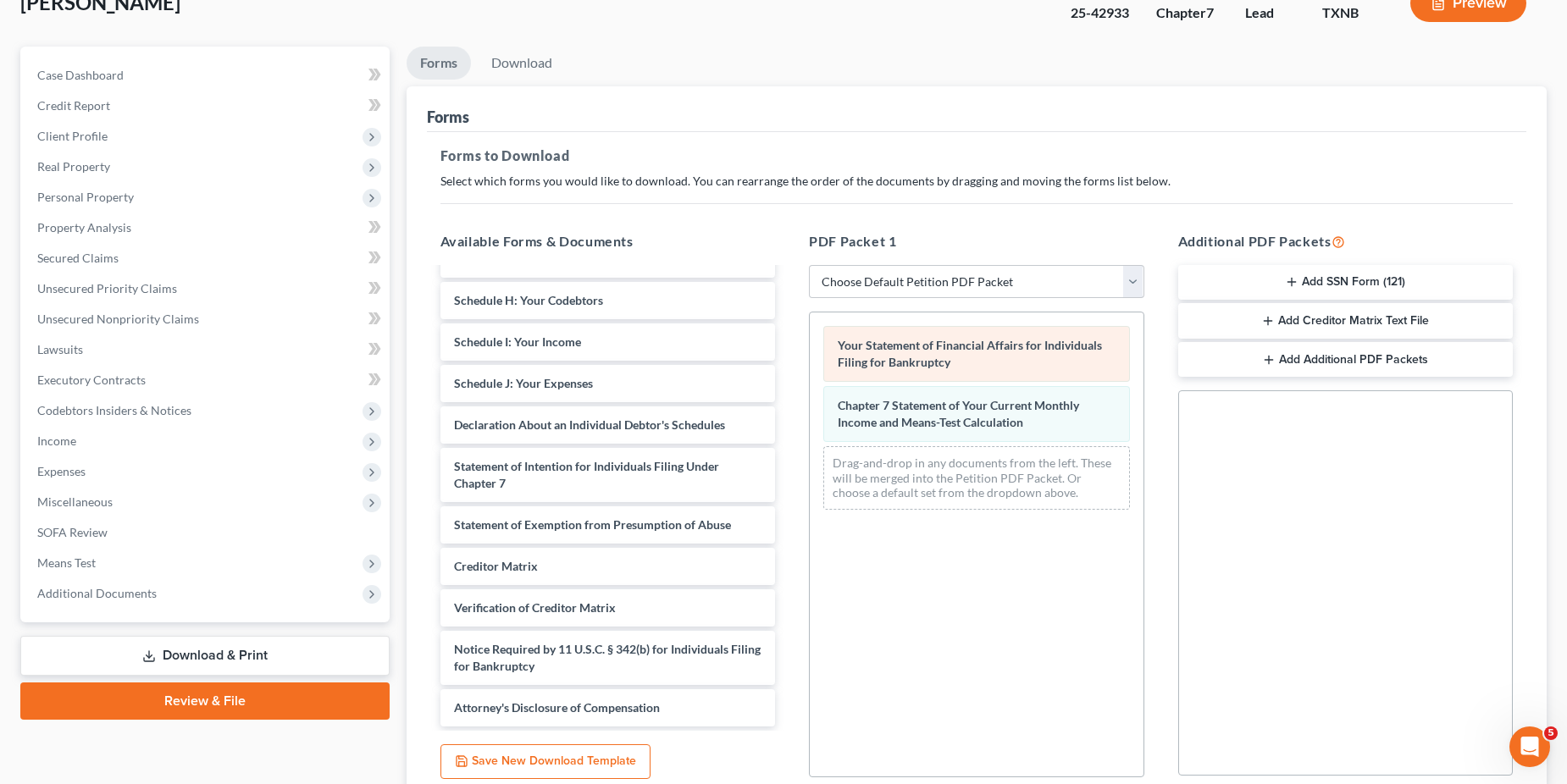
scroll to position [470, 0]
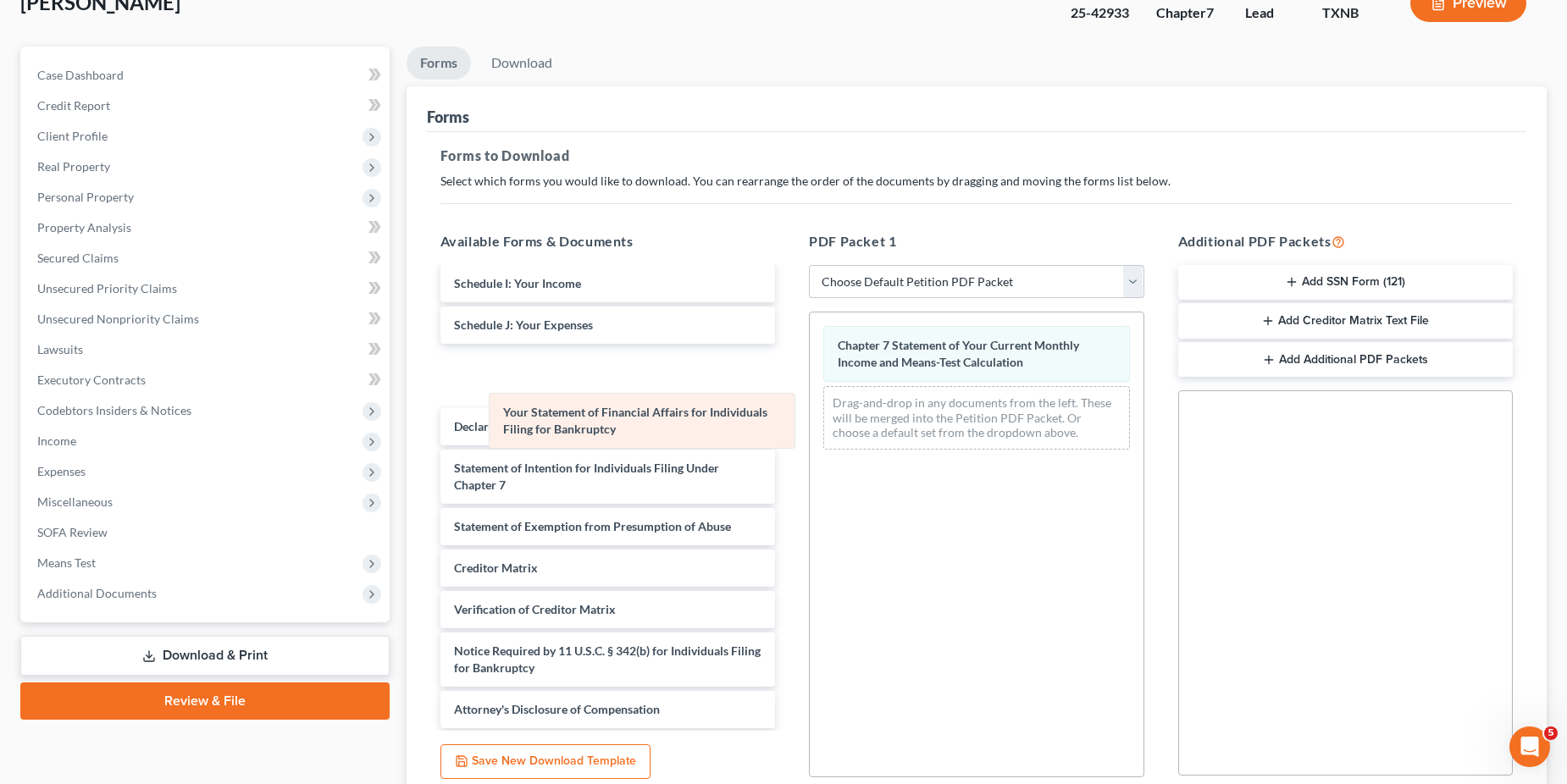
drag, startPoint x: 925, startPoint y: 346, endPoint x: 562, endPoint y: 432, distance: 373.0
click at [810, 419] on div "Your Statement of Financial Affairs for Individuals Filing for Bankruptcy Your …" at bounding box center [977, 387] width 334 height 150
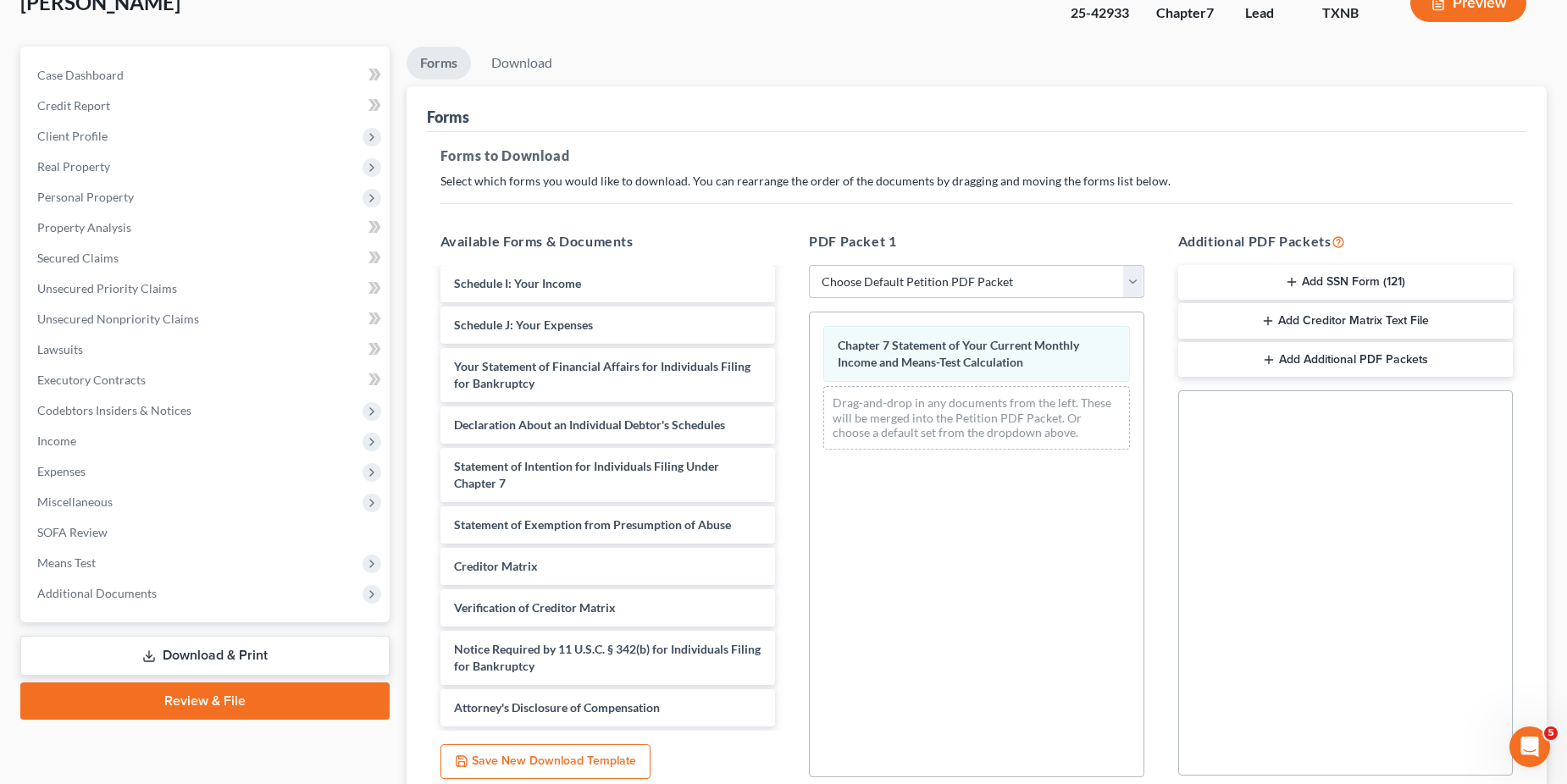
click at [975, 281] on select "Choose Default Petition PDF Packet Complete Bankruptcy Petition (all forms and …" at bounding box center [977, 282] width 336 height 34
click at [809, 265] on select "Choose Default Petition PDF Packet Complete Bankruptcy Petition (all forms and …" at bounding box center [977, 282] width 336 height 34
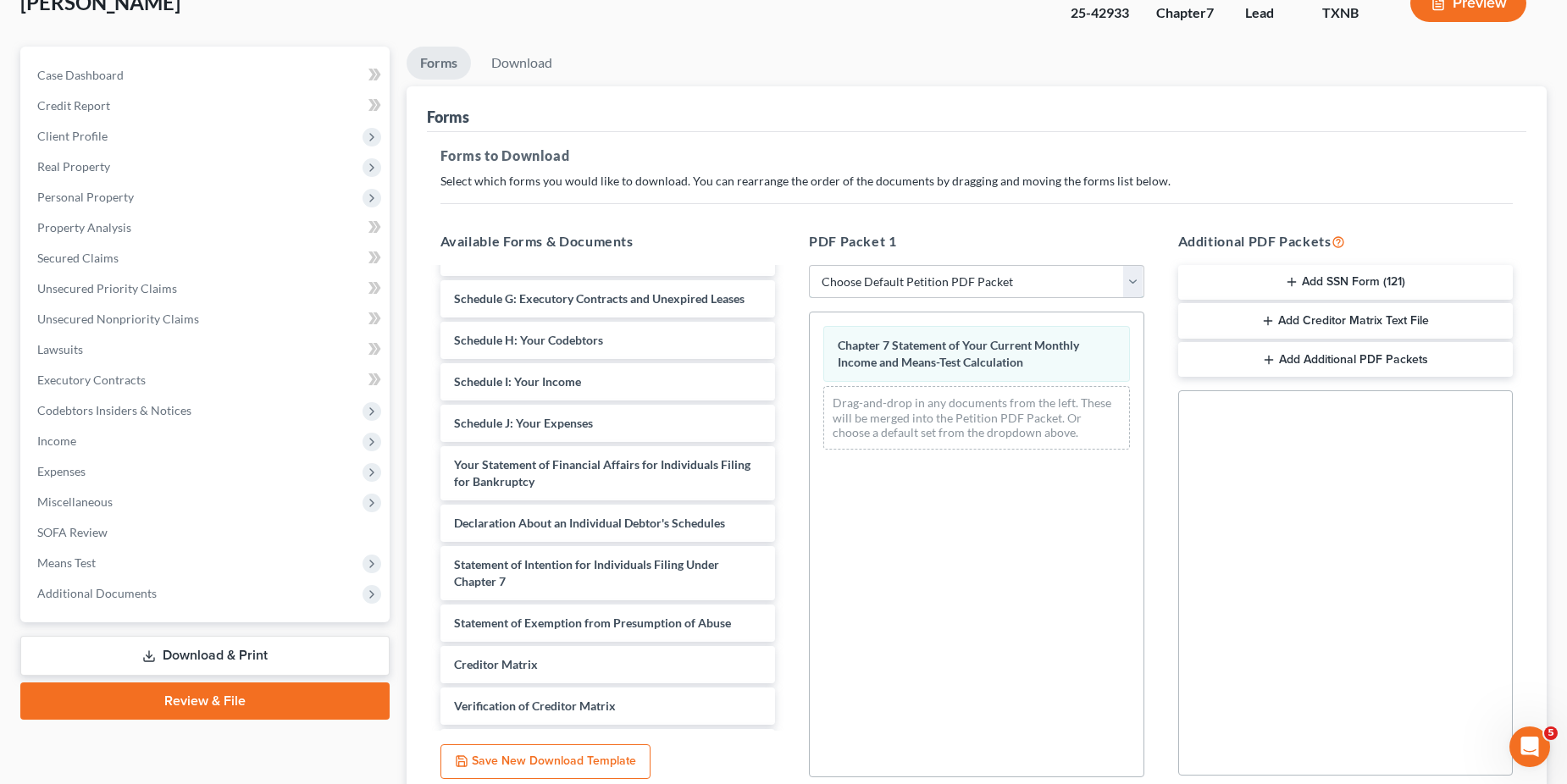
scroll to position [376, 0]
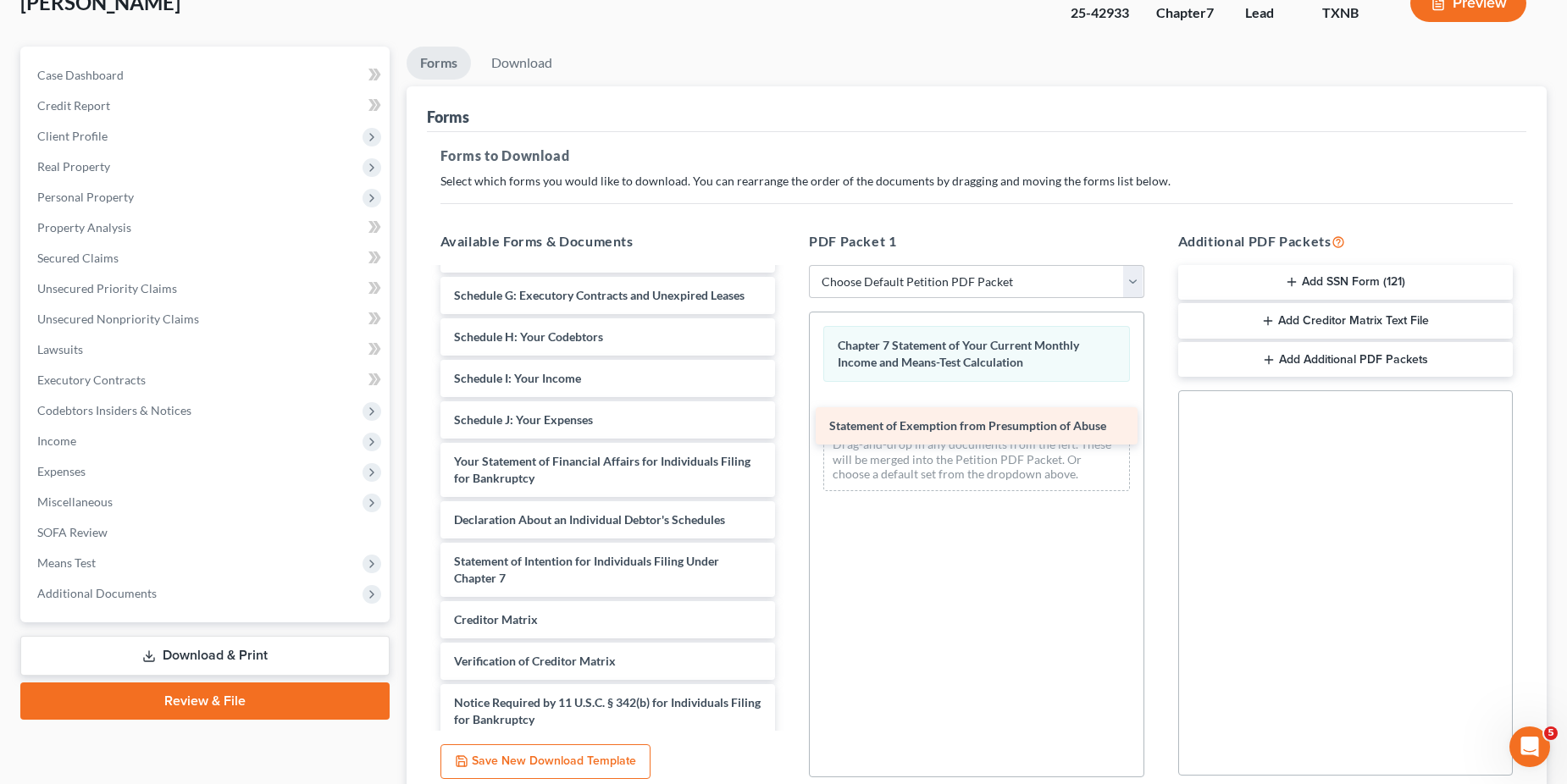
drag, startPoint x: 605, startPoint y: 610, endPoint x: 981, endPoint y: 416, distance: 423.1
click at [790, 416] on div "Statement of Exemption from Presumption of Abuse Declaration for Electronic Fil…" at bounding box center [608, 336] width 362 height 885
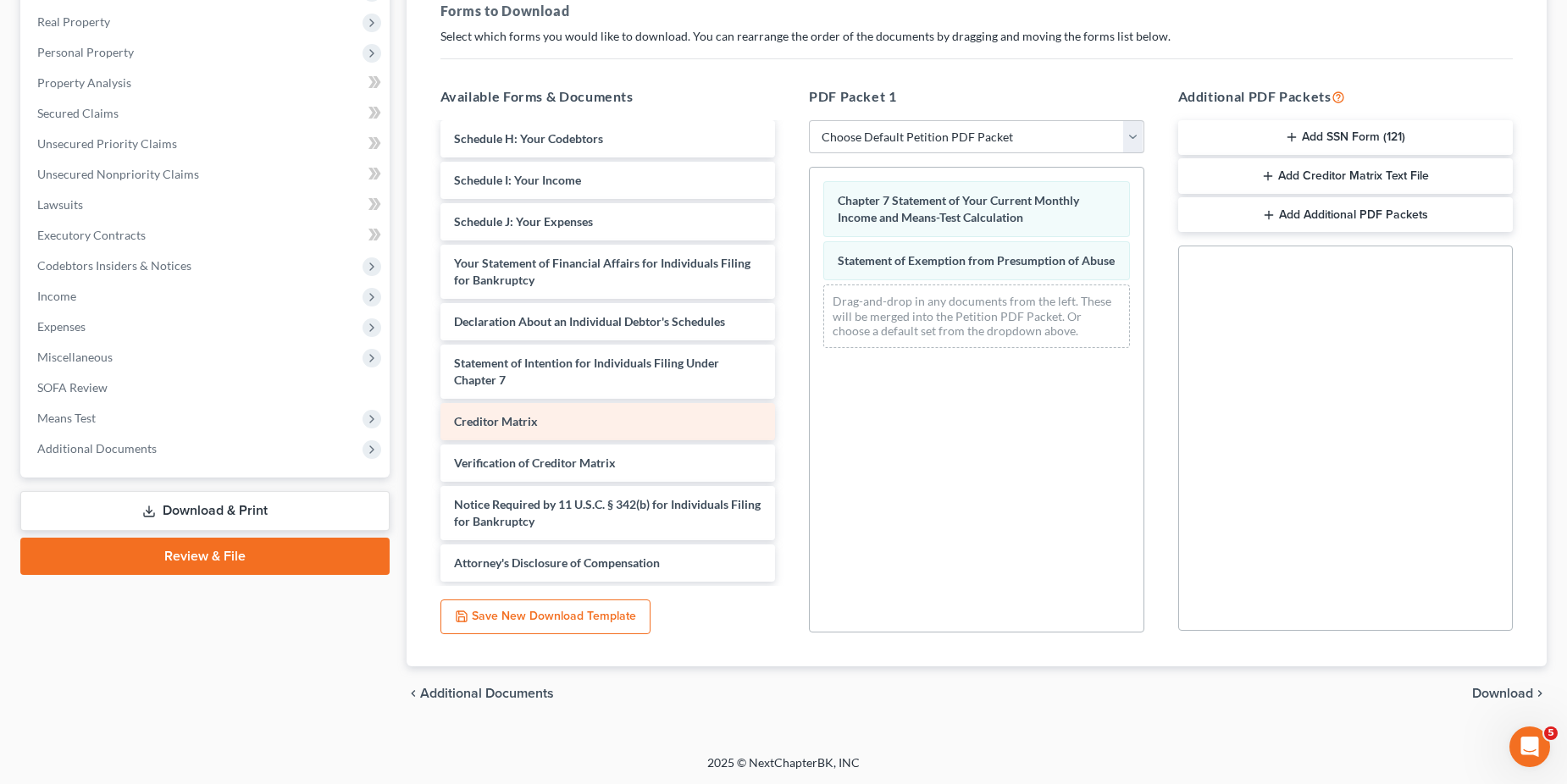
scroll to position [262, 0]
click at [1499, 699] on span "Download" at bounding box center [1503, 692] width 61 height 13
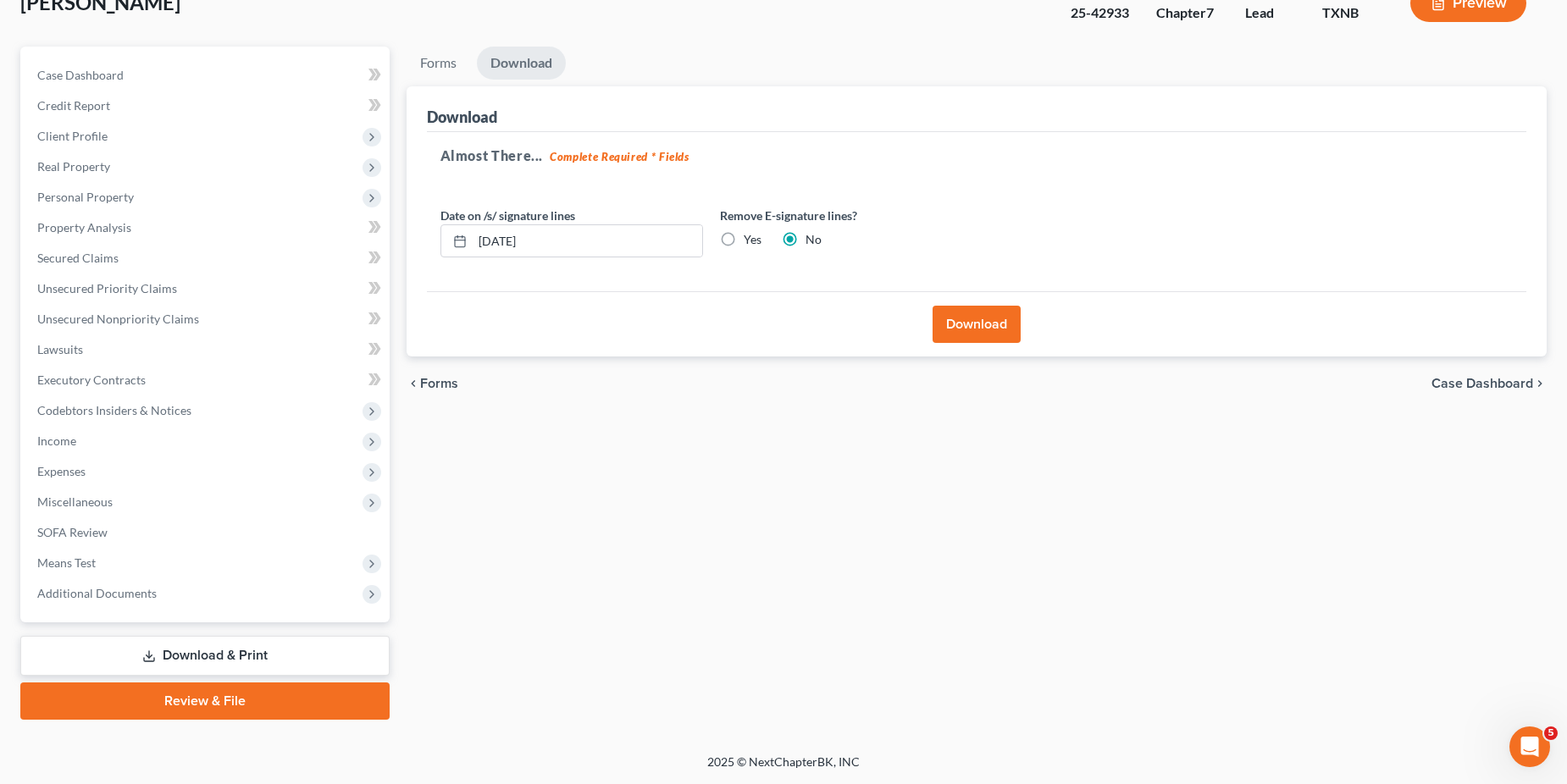
scroll to position [116, 0]
click at [958, 319] on button "Download" at bounding box center [977, 325] width 88 height 37
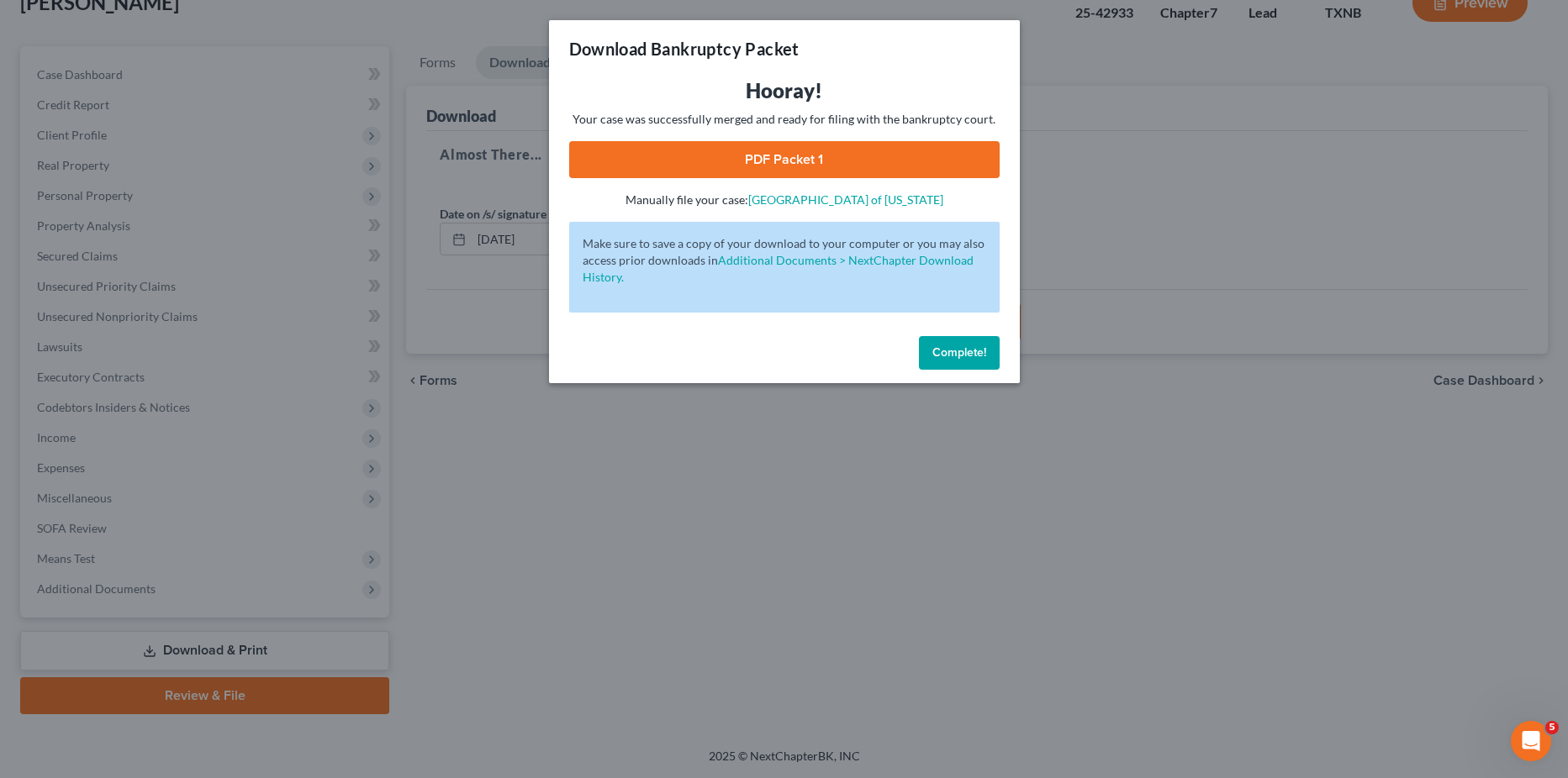
click at [799, 151] on link "PDF Packet 1" at bounding box center [784, 160] width 430 height 37
click at [942, 356] on span "Complete!" at bounding box center [958, 352] width 54 height 14
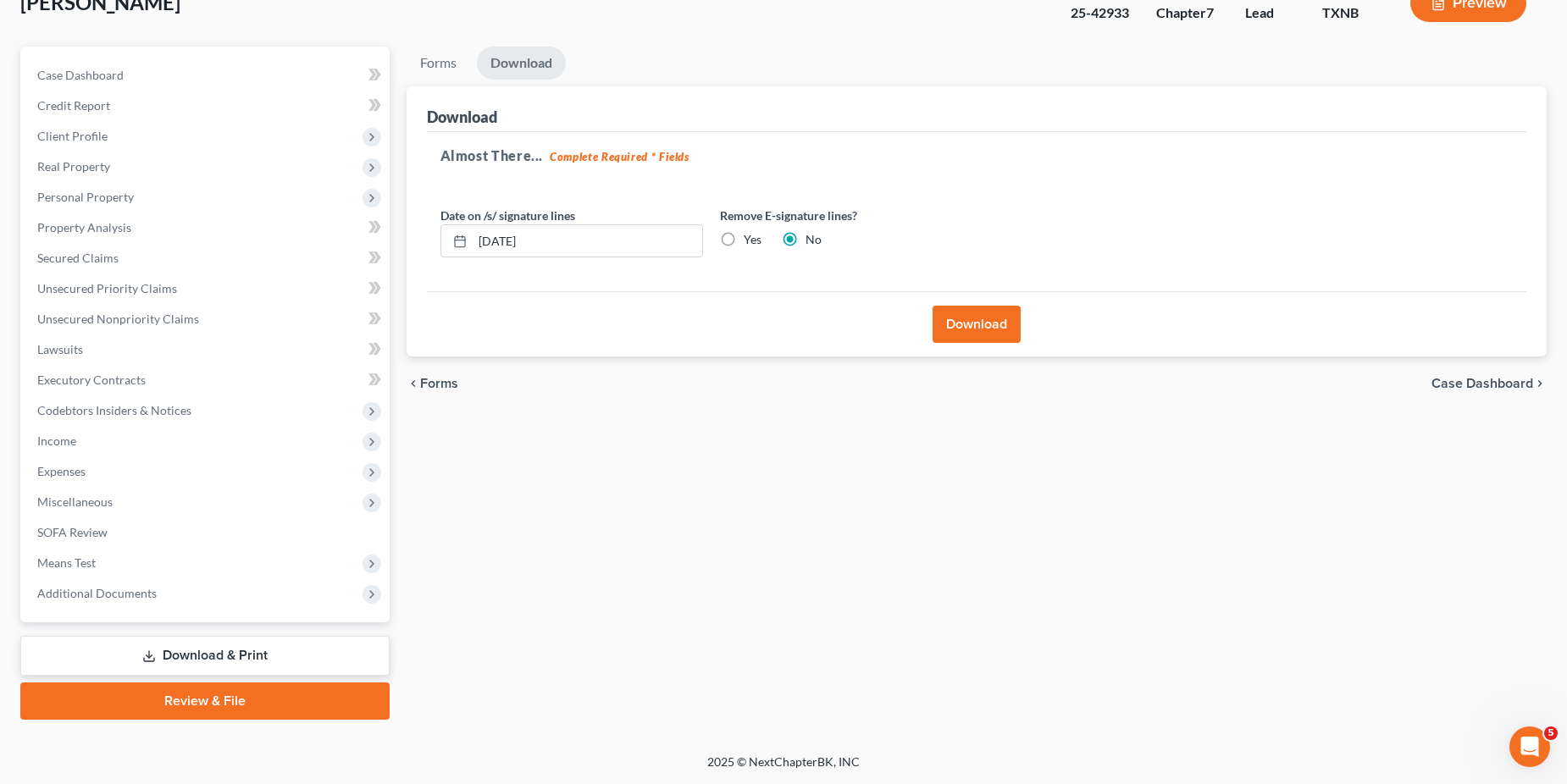
click at [201, 659] on link "Download & Print" at bounding box center [205, 656] width 369 height 40
click at [440, 65] on link "Forms" at bounding box center [438, 62] width 63 height 33
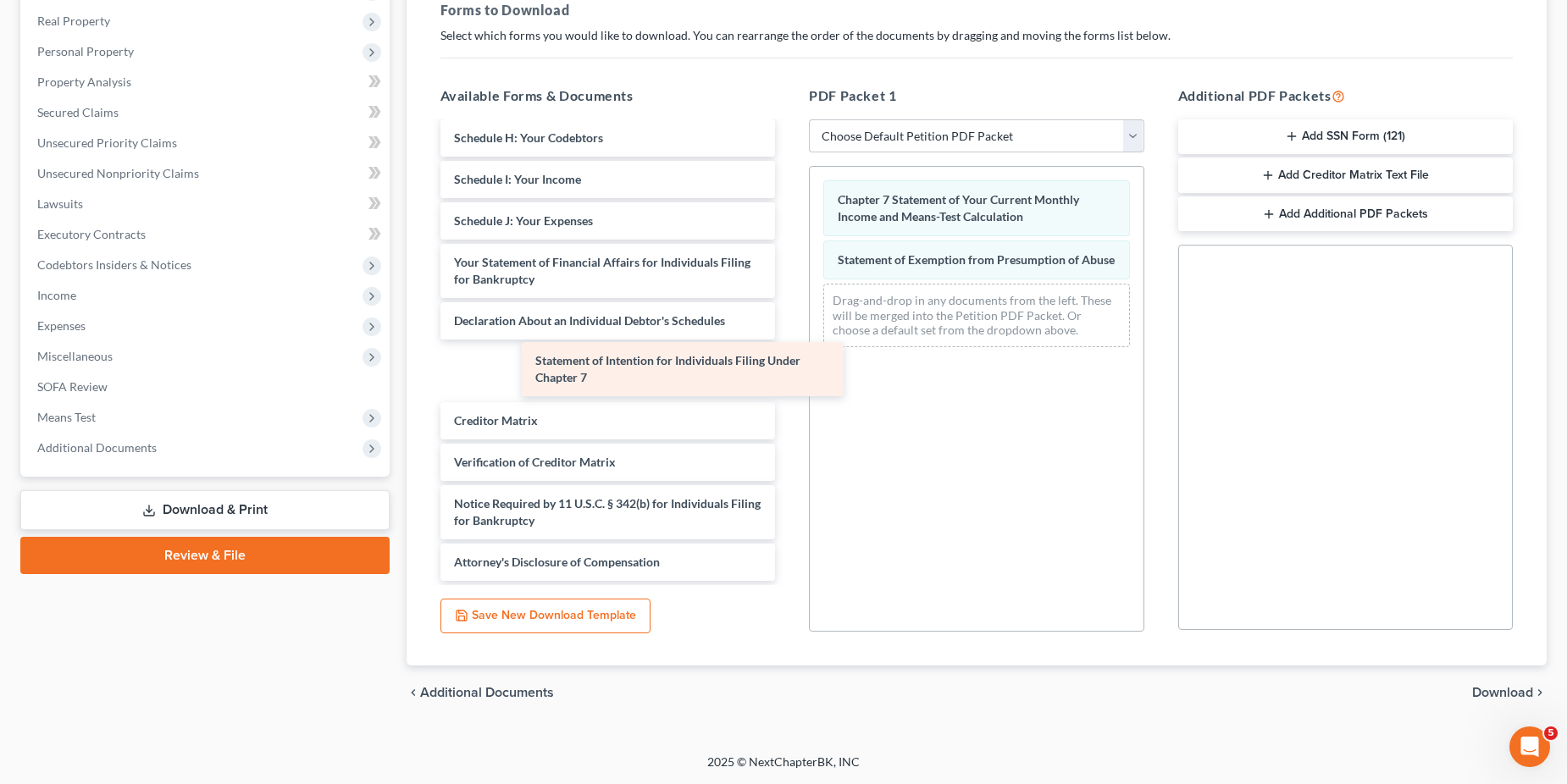
scroll to position [370, 0]
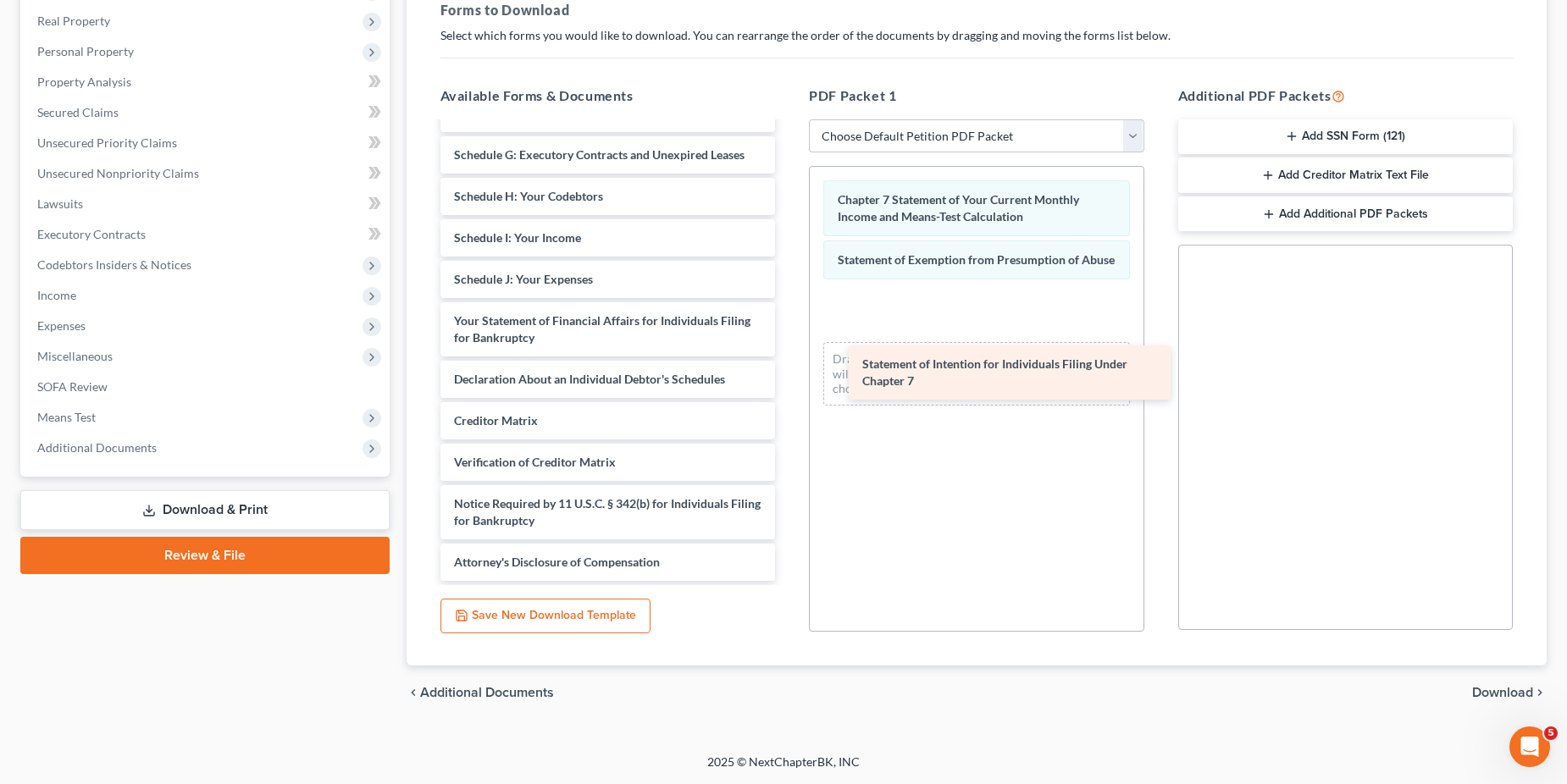
drag, startPoint x: 551, startPoint y: 365, endPoint x: 966, endPoint y: 364, distance: 415.0
click at [790, 365] on div "Statement of Intention for Individuals Filing Under Chapter 7 Declaration for E…" at bounding box center [608, 167] width 362 height 828
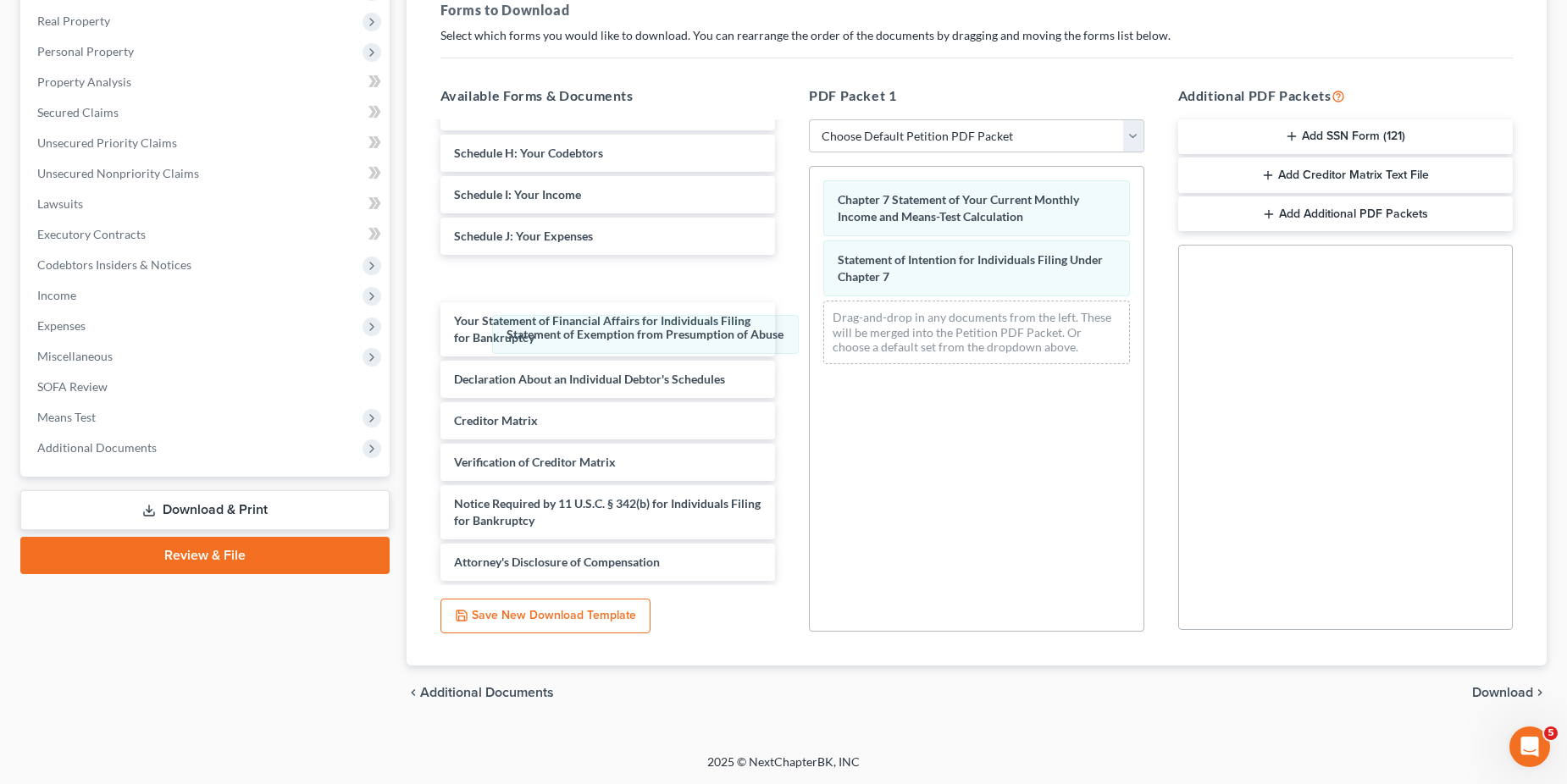
drag, startPoint x: 925, startPoint y: 248, endPoint x: 775, endPoint y: 309, distance: 161.9
click at [810, 337] on div "Statement of Exemption from Presumption of Abuse Chapter 7 Statement of Your Cu…" at bounding box center [977, 271] width 334 height 211
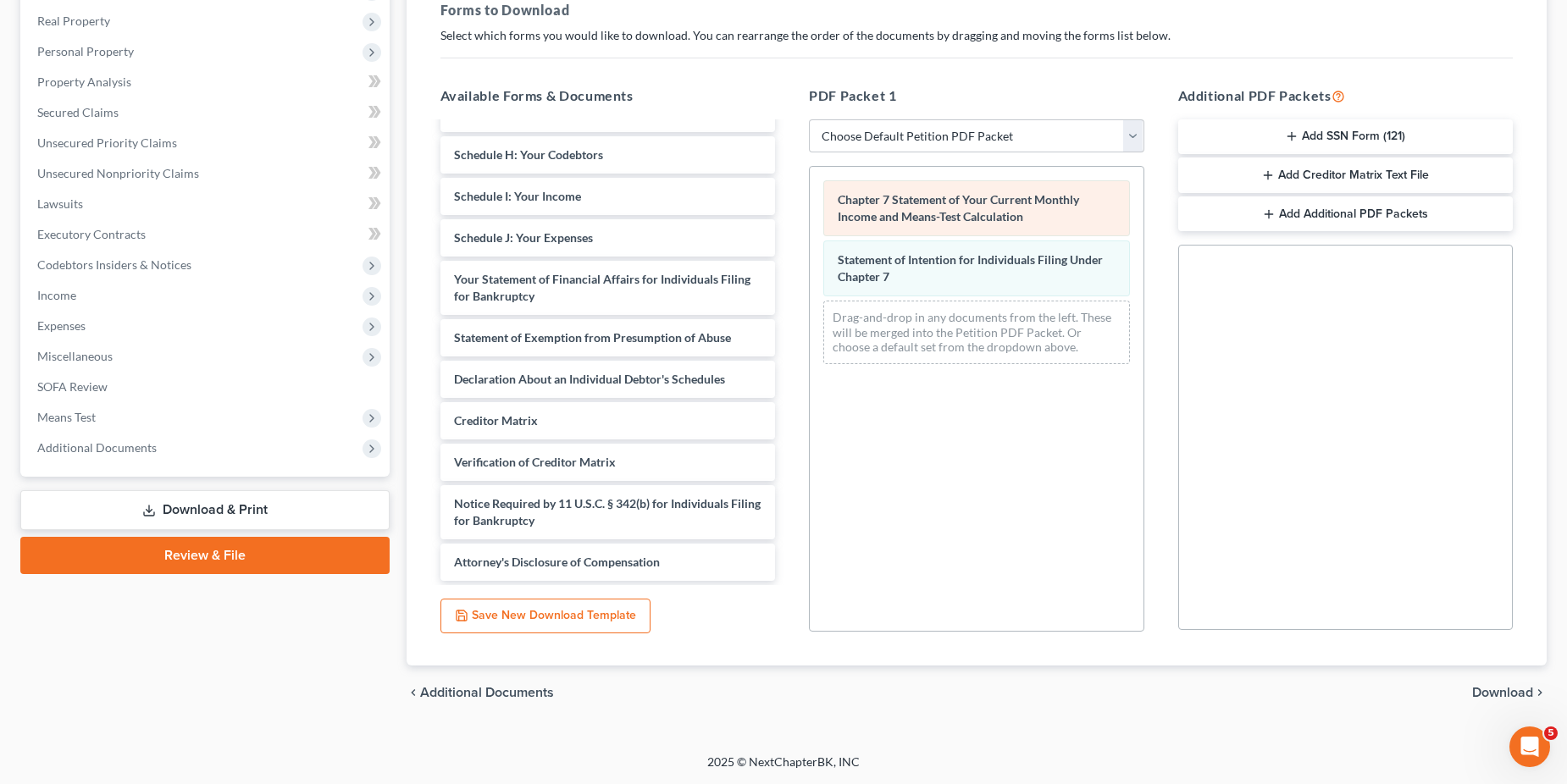
scroll to position [429, 0]
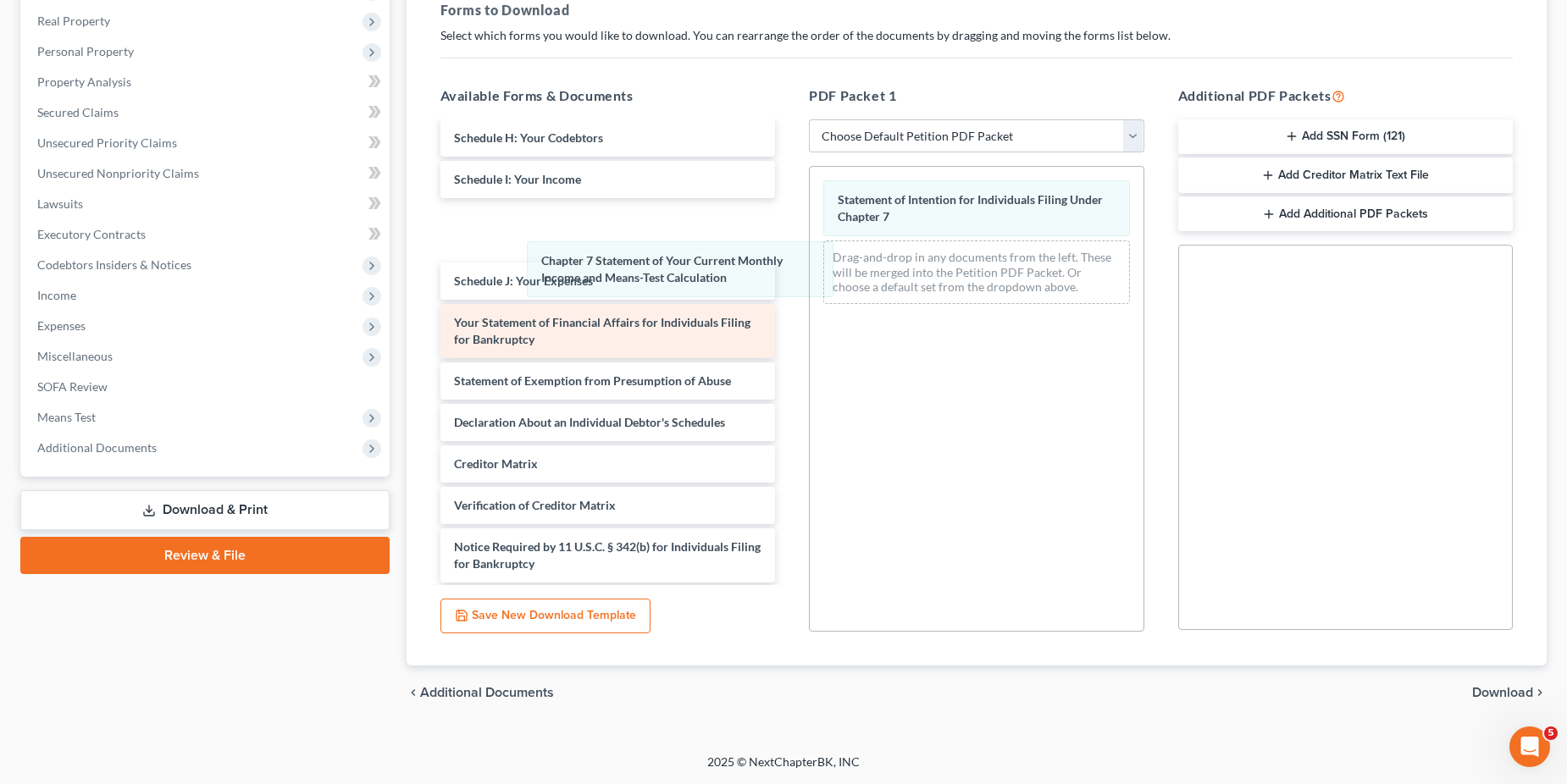
drag, startPoint x: 937, startPoint y: 198, endPoint x: 619, endPoint y: 320, distance: 340.6
click at [810, 273] on div "Chapter 7 Statement of Your Current Monthly Income and Means-Test Calculation C…" at bounding box center [977, 241] width 334 height 150
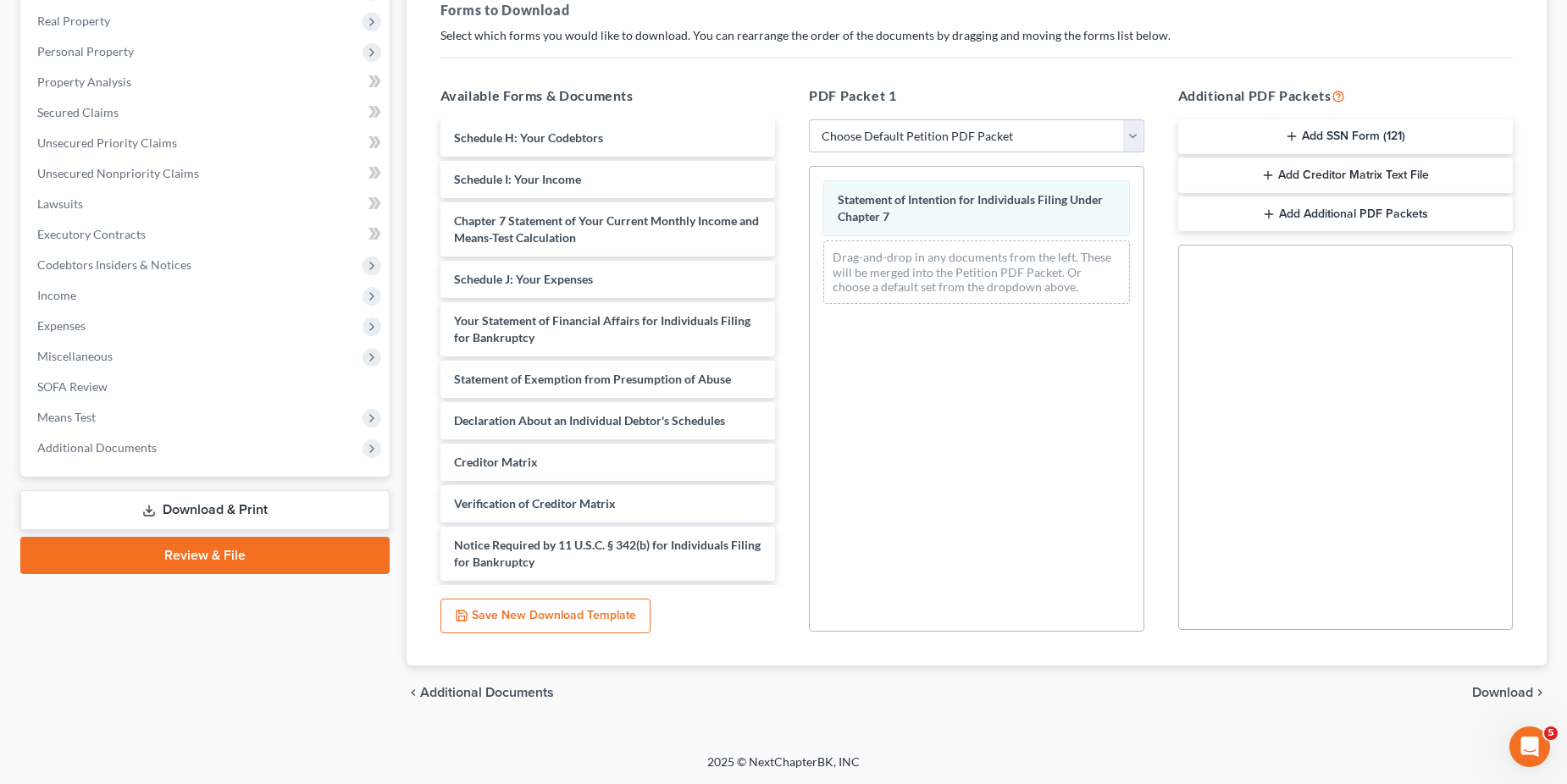
click at [1493, 693] on span "Download" at bounding box center [1503, 692] width 61 height 13
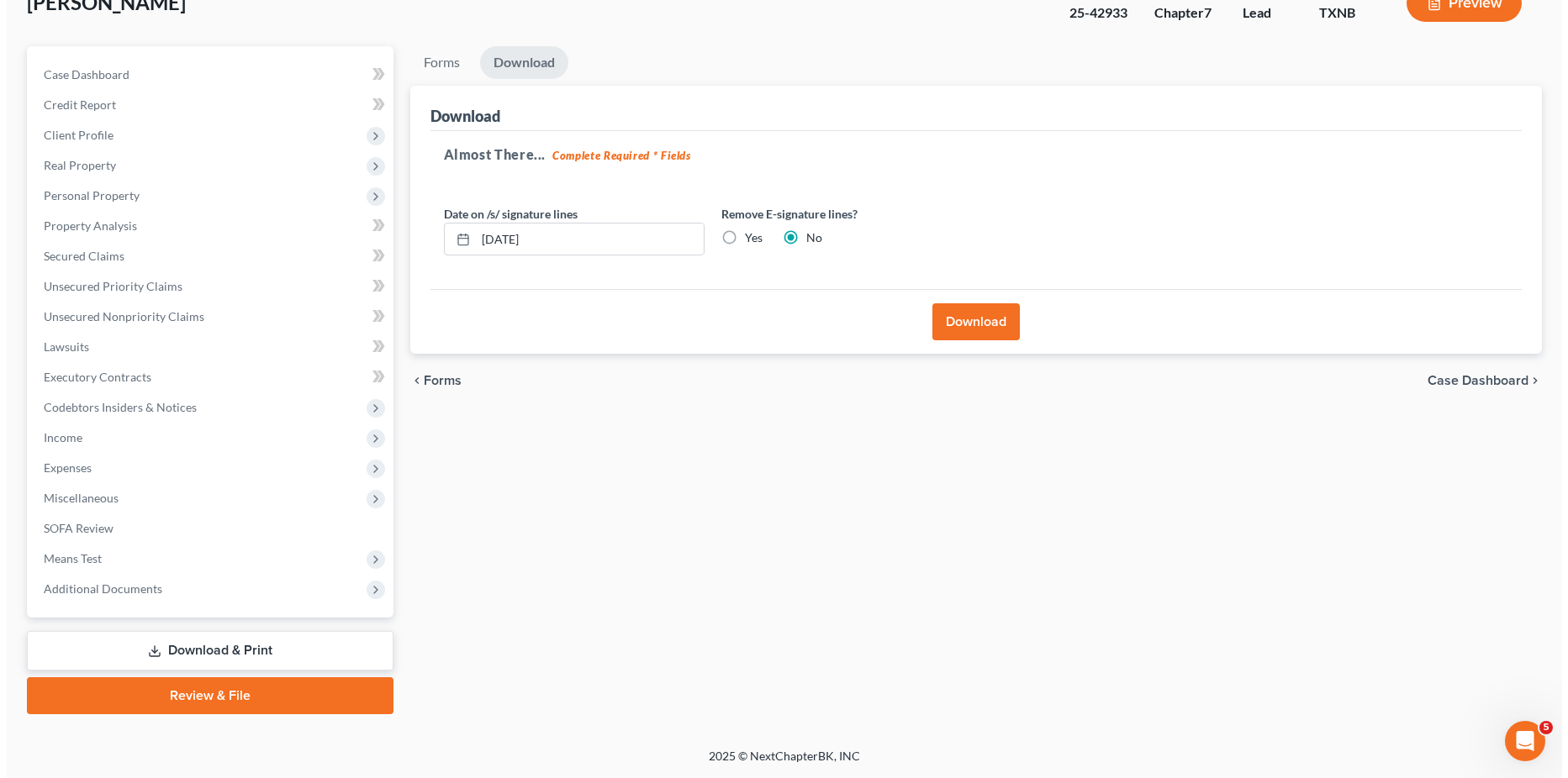
scroll to position [115, 0]
click at [965, 321] on button "Download" at bounding box center [969, 322] width 87 height 37
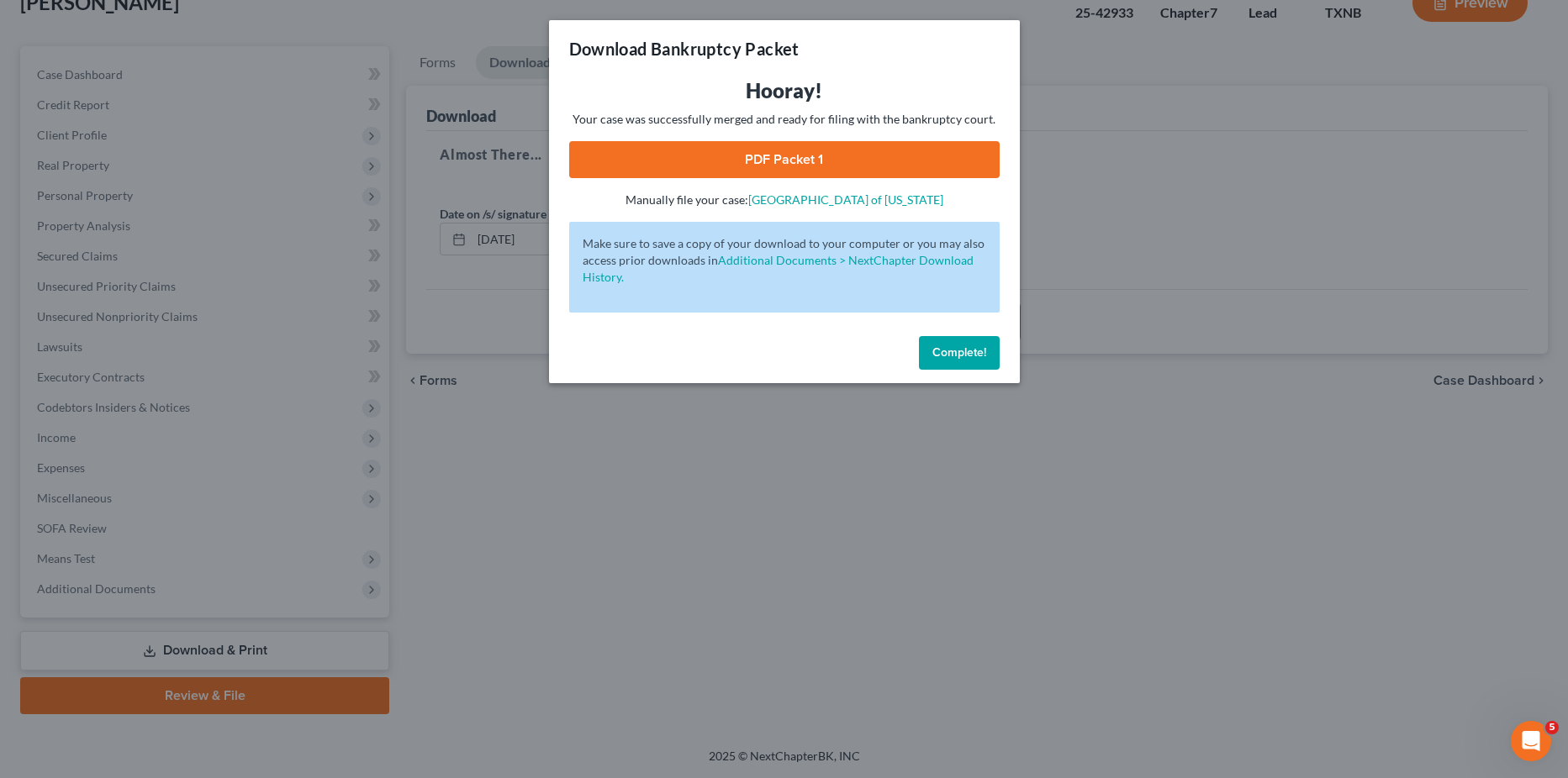
click at [756, 154] on link "PDF Packet 1" at bounding box center [784, 160] width 430 height 37
